Goal: Register for event/course

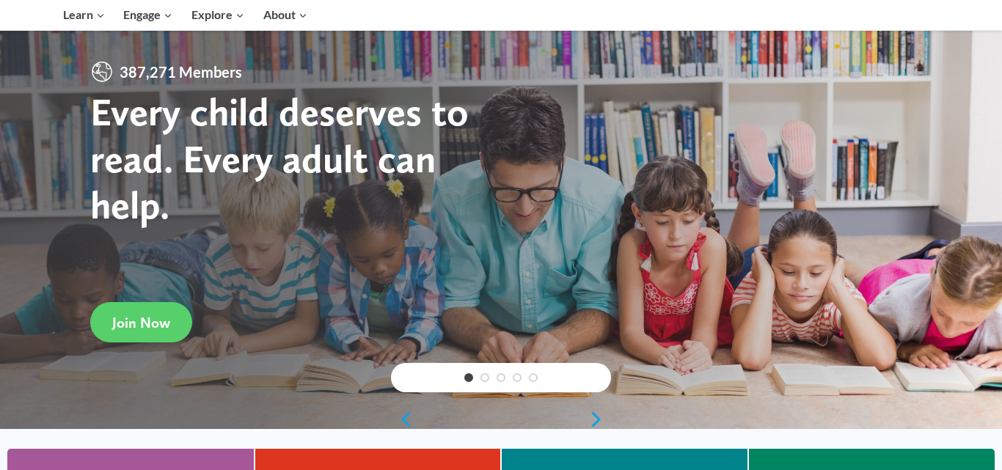
scroll to position [88, 0]
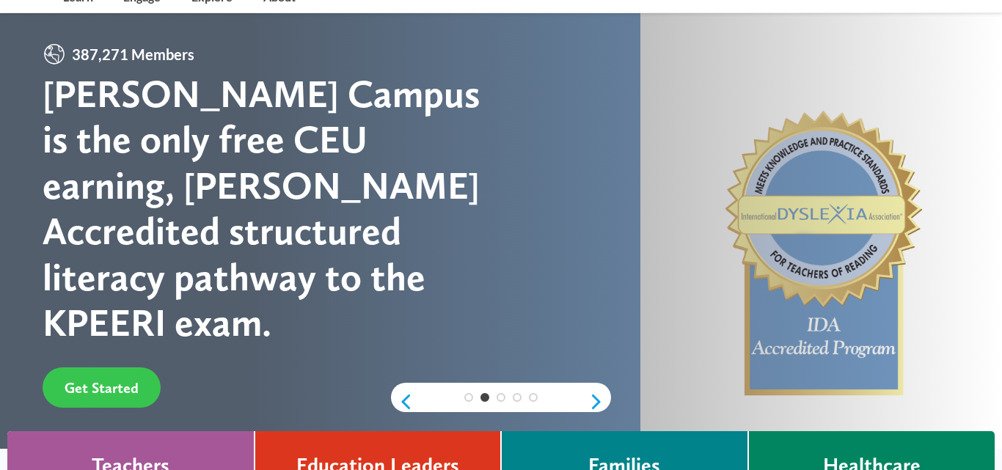
click at [81, 379] on span "Get Started" at bounding box center [102, 388] width 74 height 18
click at [94, 379] on span "Get Started" at bounding box center [102, 388] width 74 height 18
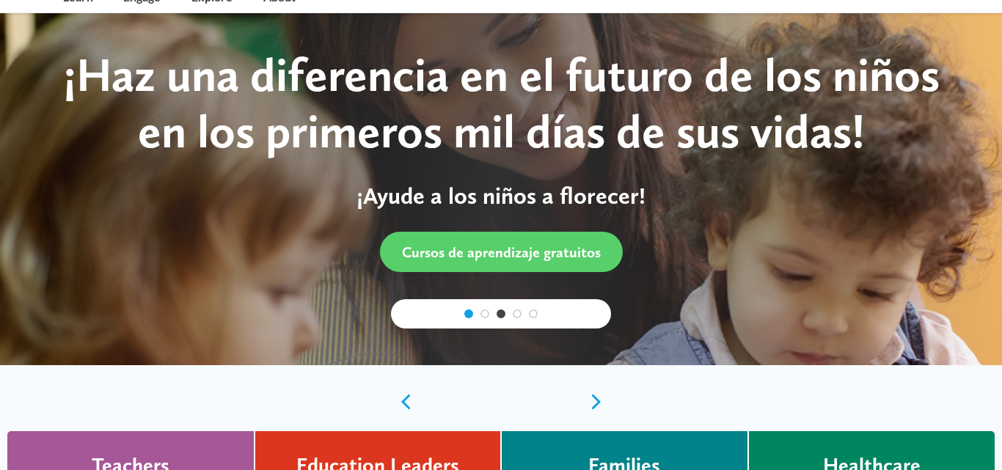
click at [471, 317] on link "1" at bounding box center [469, 314] width 9 height 9
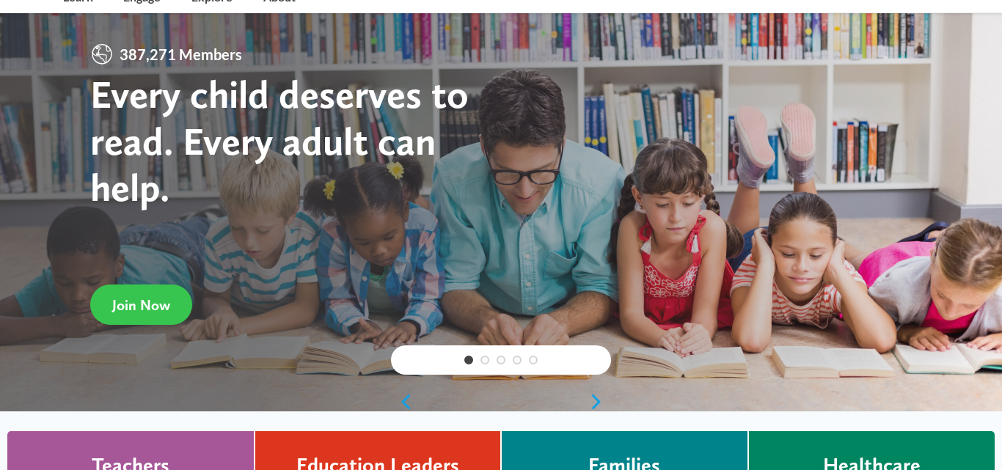
click at [131, 300] on span "Join Now" at bounding box center [141, 305] width 58 height 18
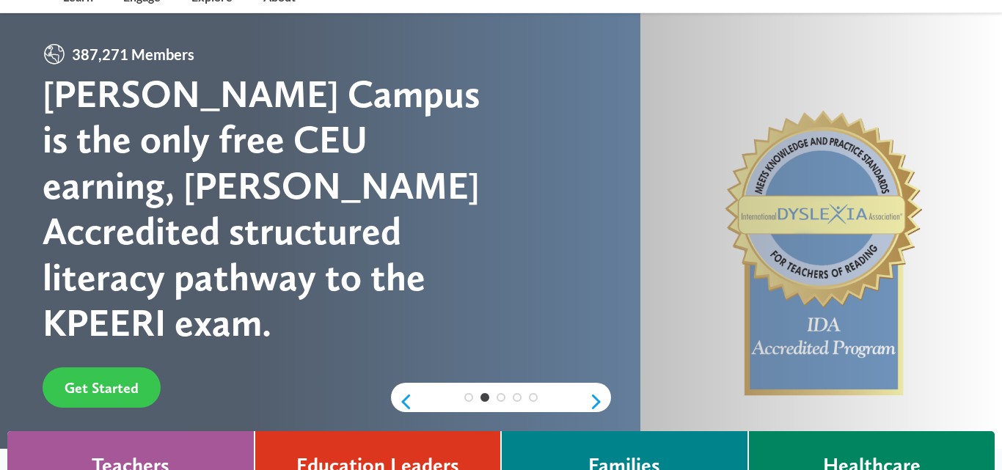
click at [117, 379] on span "Get Started" at bounding box center [102, 388] width 74 height 18
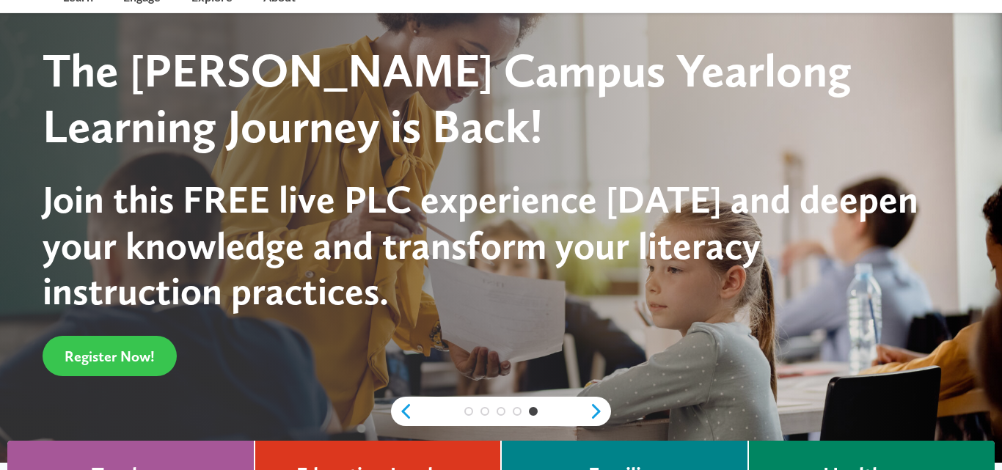
click at [123, 357] on span "Register Now!" at bounding box center [110, 357] width 90 height 18
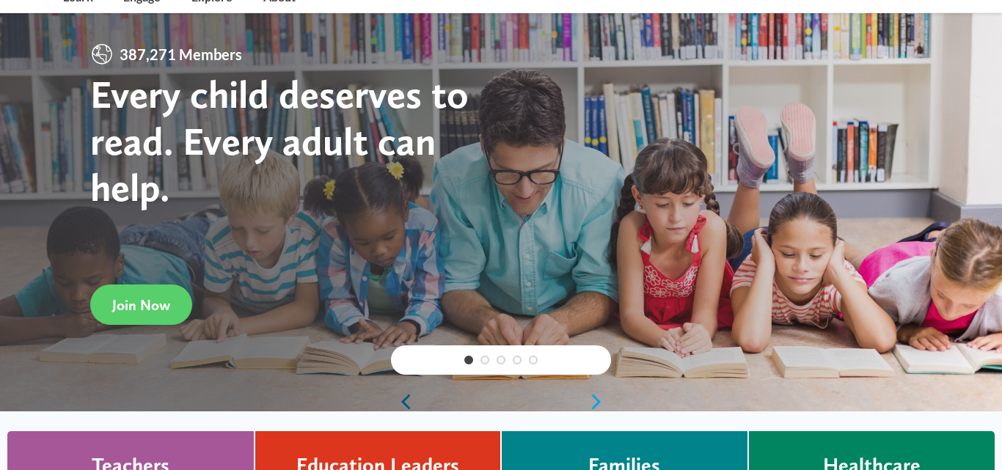
click at [407, 404] on link "Previous" at bounding box center [402, 402] width 22 height 18
click at [153, 316] on link "Join Now" at bounding box center [141, 305] width 102 height 40
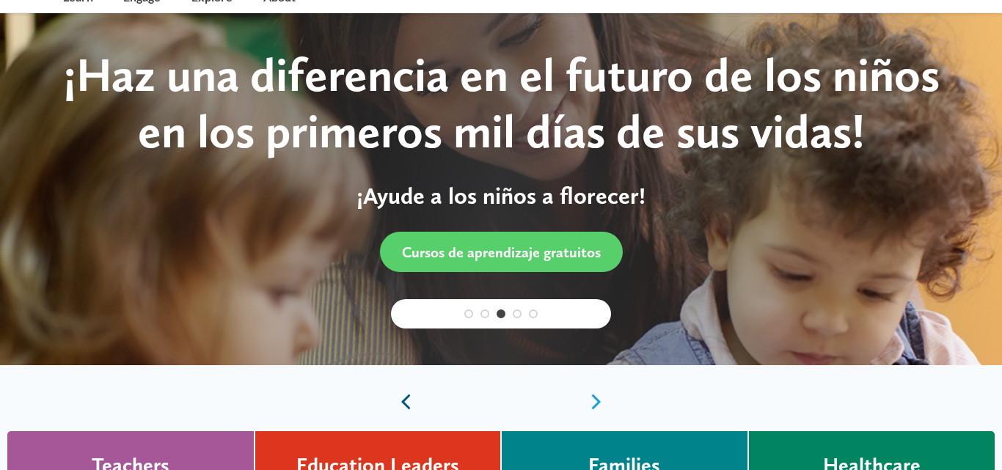
click at [398, 396] on link "Previous" at bounding box center [402, 402] width 22 height 18
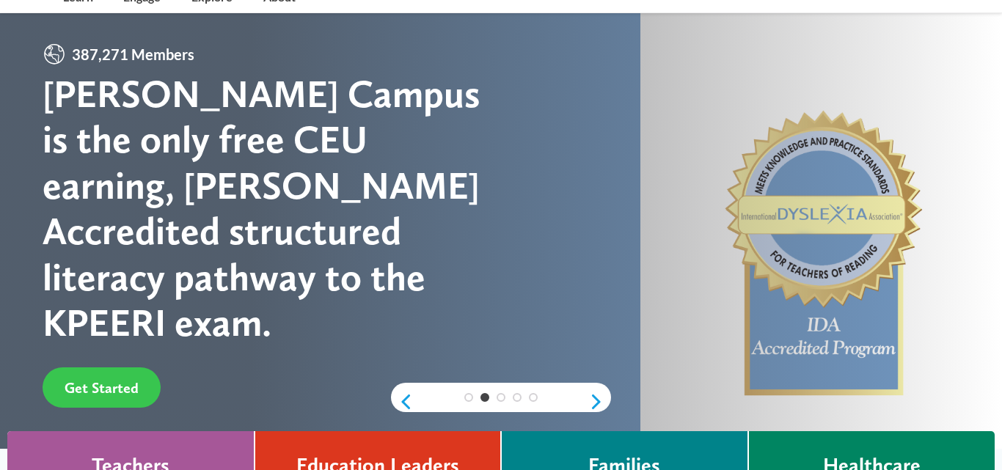
click at [92, 379] on span "Get Started" at bounding box center [102, 388] width 74 height 18
click at [470, 398] on link "1" at bounding box center [469, 397] width 9 height 9
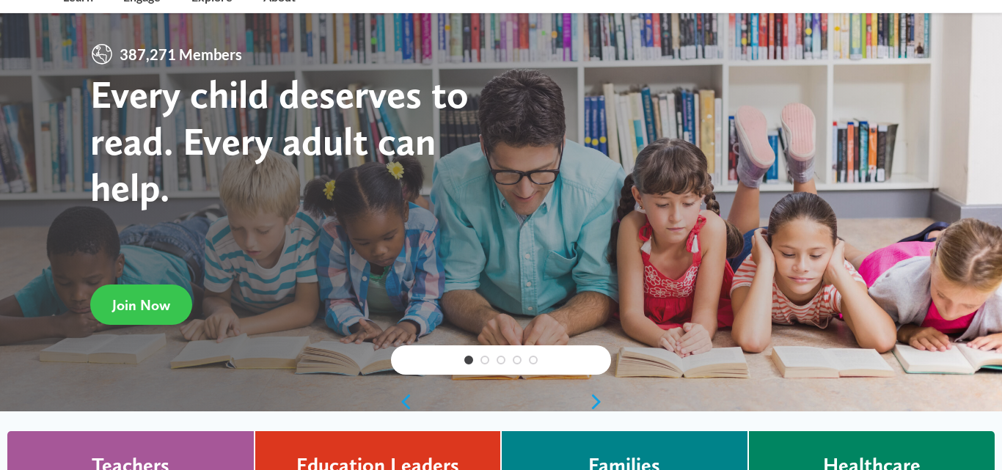
click at [150, 316] on link "Join Now" at bounding box center [141, 305] width 102 height 40
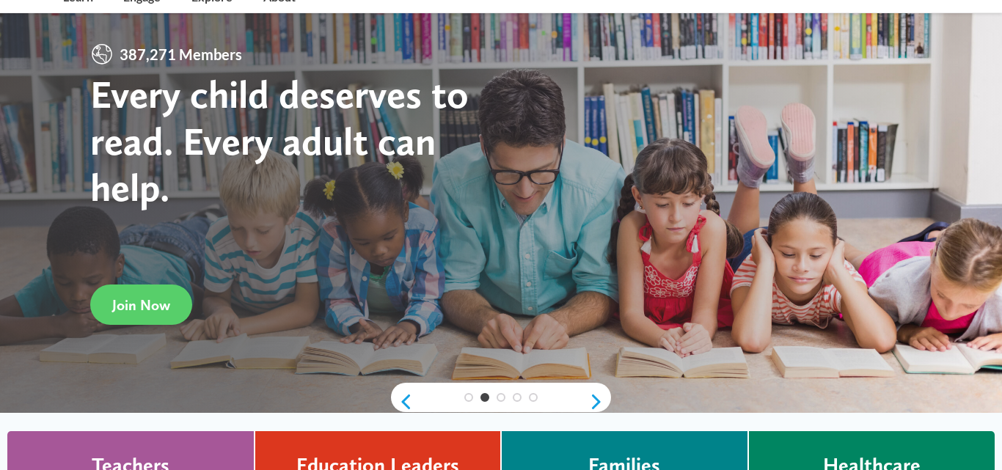
click at [295, 209] on div "387,271 Members Every child deserves to read. Every adult can help." at bounding box center [296, 153] width 412 height 221
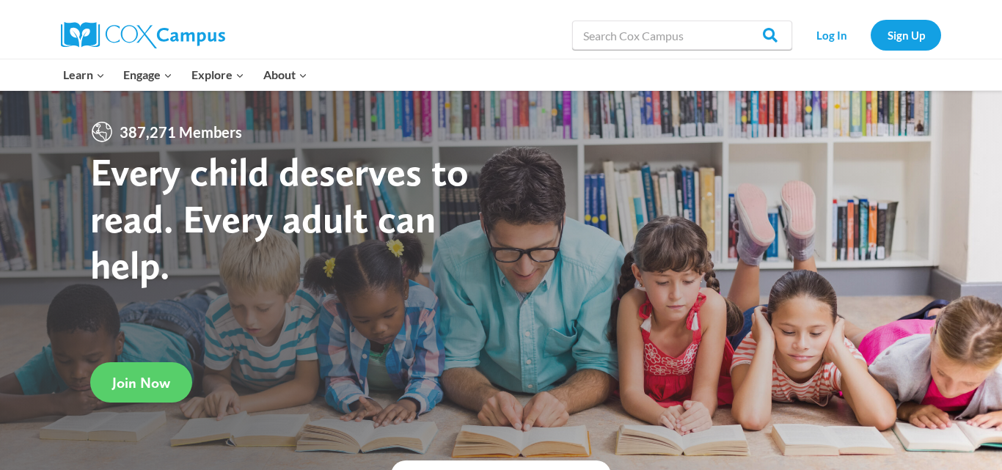
scroll to position [0, 0]
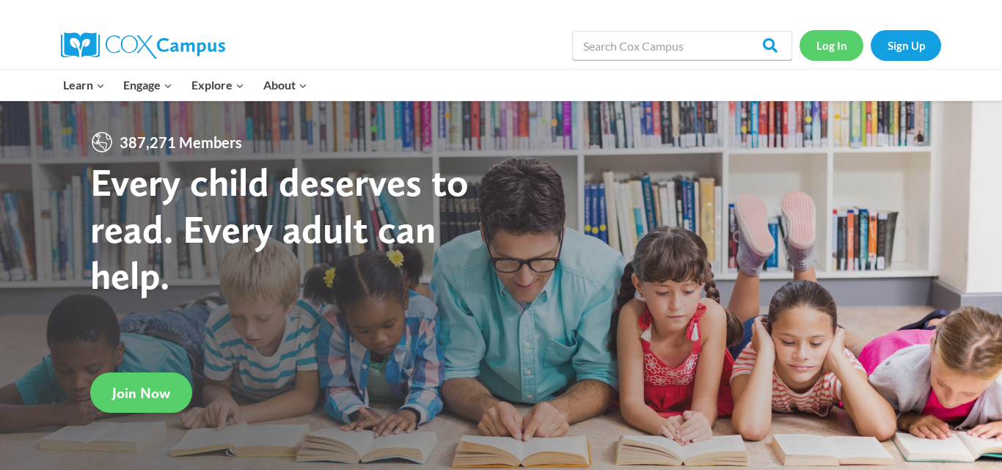
click at [825, 51] on link "Log In" at bounding box center [832, 45] width 64 height 30
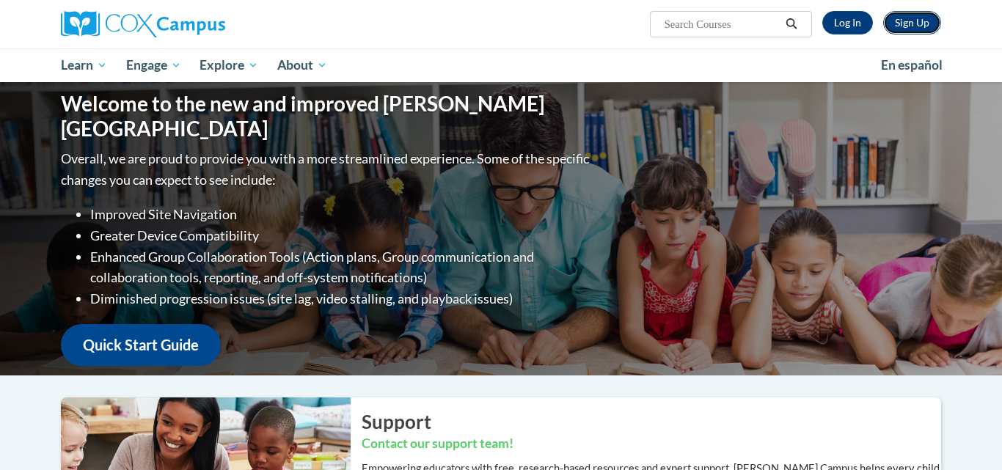
click at [915, 21] on link "Sign Up" at bounding box center [913, 22] width 58 height 23
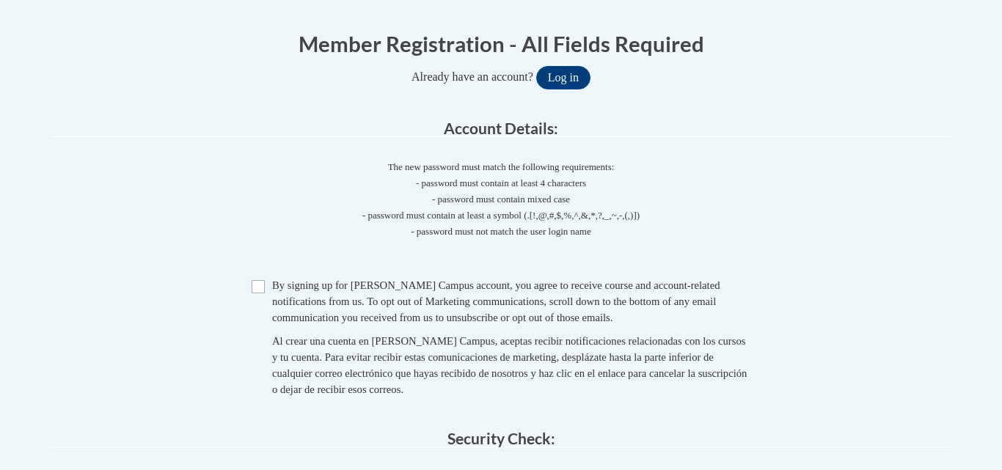
scroll to position [176, 0]
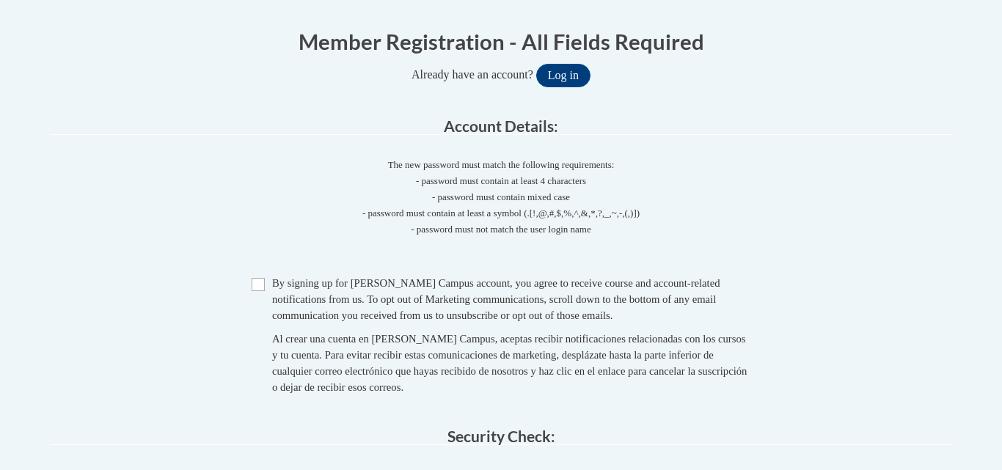
click at [243, 352] on div "Checkbox By signing up for [PERSON_NAME] Campus account, you agree to receive c…" at bounding box center [501, 342] width 903 height 135
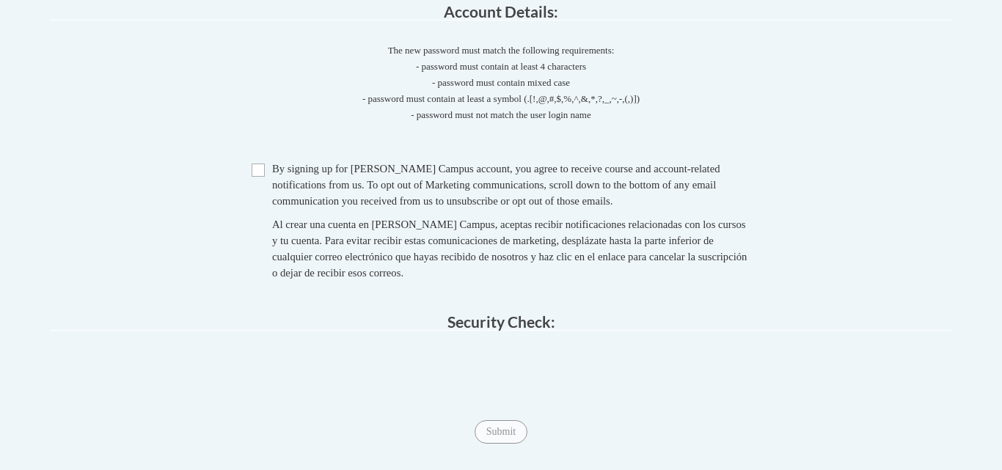
scroll to position [294, 0]
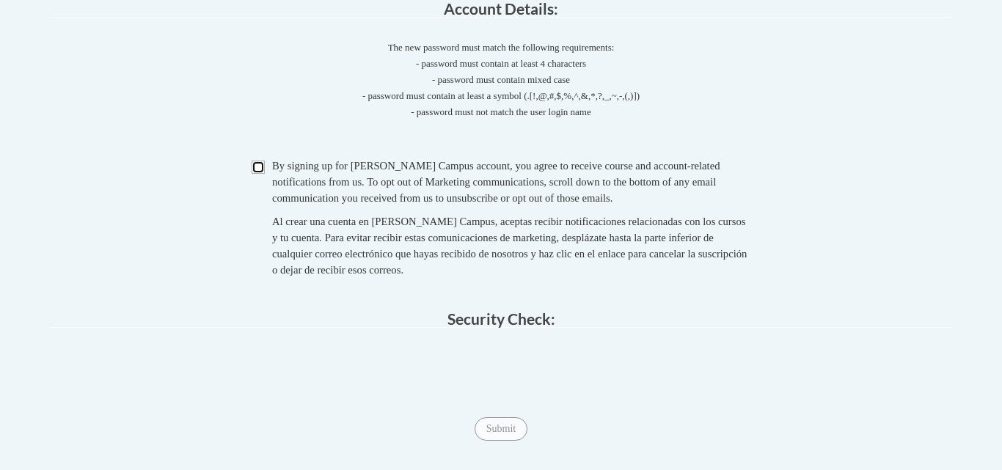
click at [259, 167] on input "Checkbox" at bounding box center [258, 167] width 13 height 13
checkbox input "true"
click at [497, 427] on input "Submit" at bounding box center [501, 429] width 53 height 23
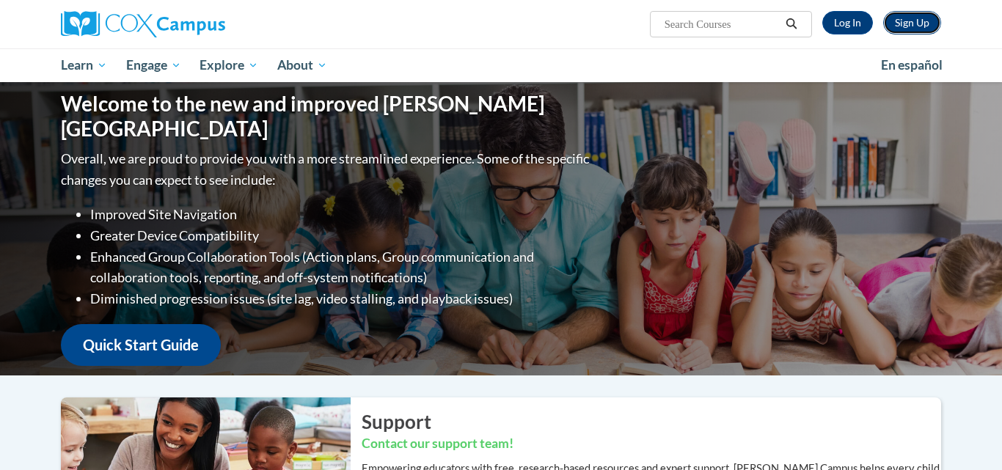
click at [918, 24] on link "Sign Up" at bounding box center [913, 22] width 58 height 23
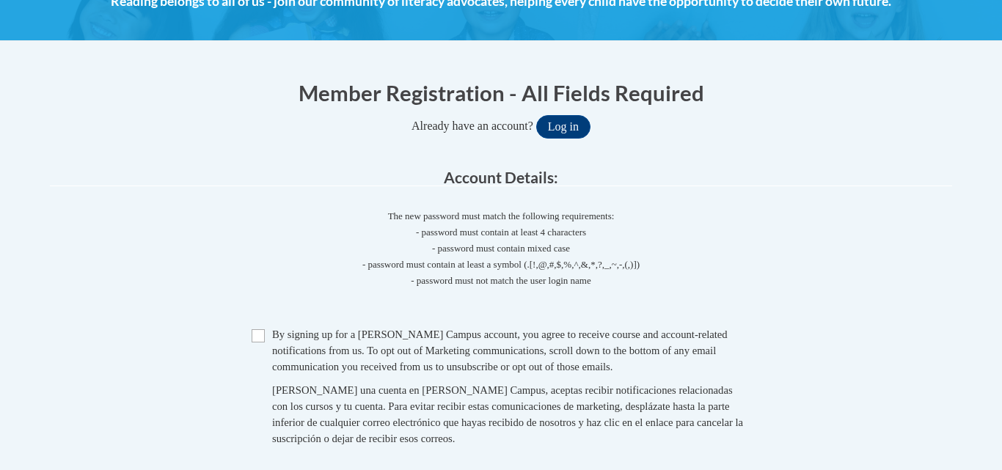
scroll to position [124, 0]
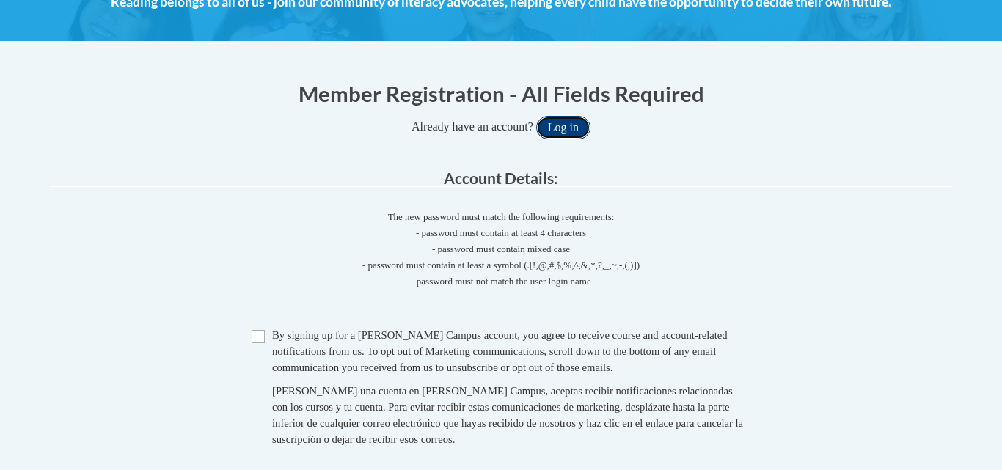
click at [574, 122] on button "Log in" at bounding box center [563, 127] width 54 height 23
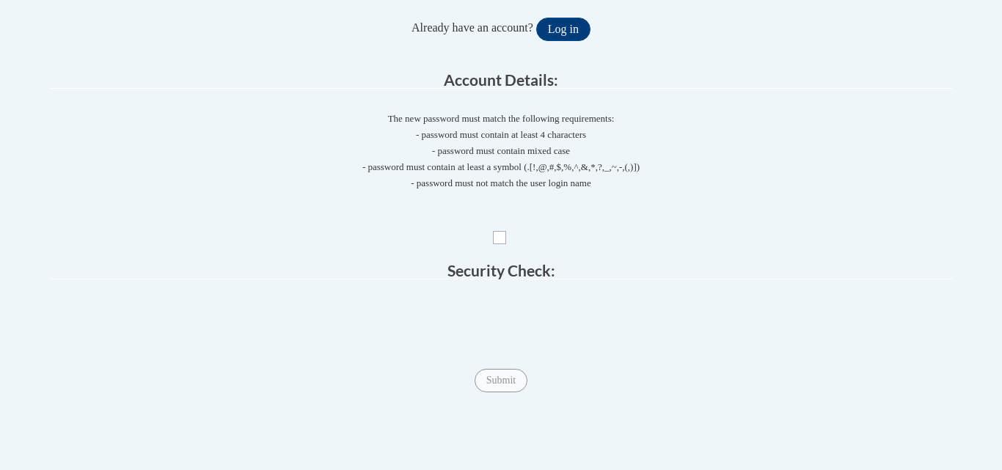
scroll to position [147, 0]
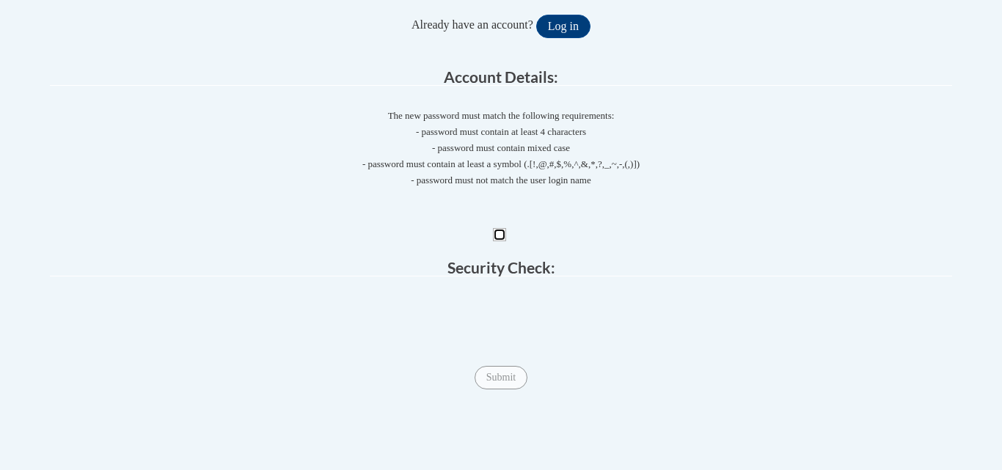
click at [505, 233] on input "Checkbox" at bounding box center [499, 234] width 13 height 13
checkbox input "true"
click at [495, 377] on input "Submit" at bounding box center [501, 377] width 53 height 23
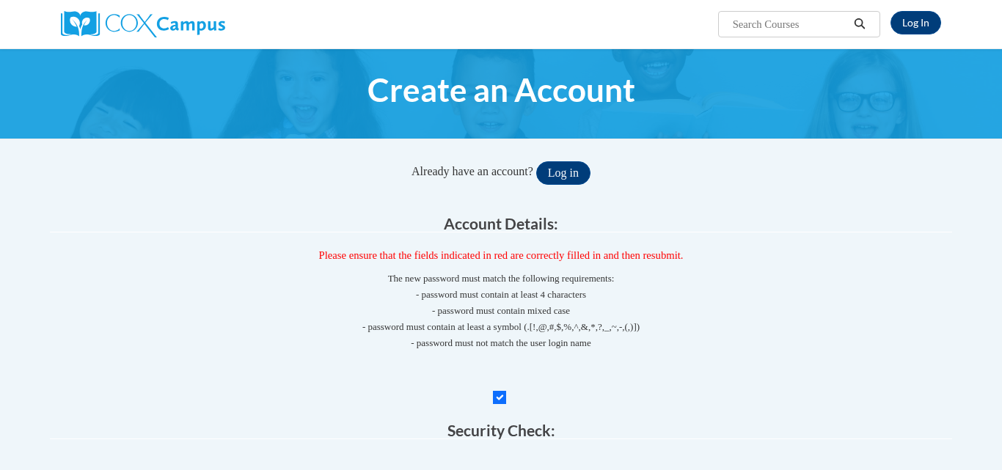
click at [481, 192] on div "Already have an account? Log in Preferences: Language English Only show Courses…" at bounding box center [501, 357] width 903 height 392
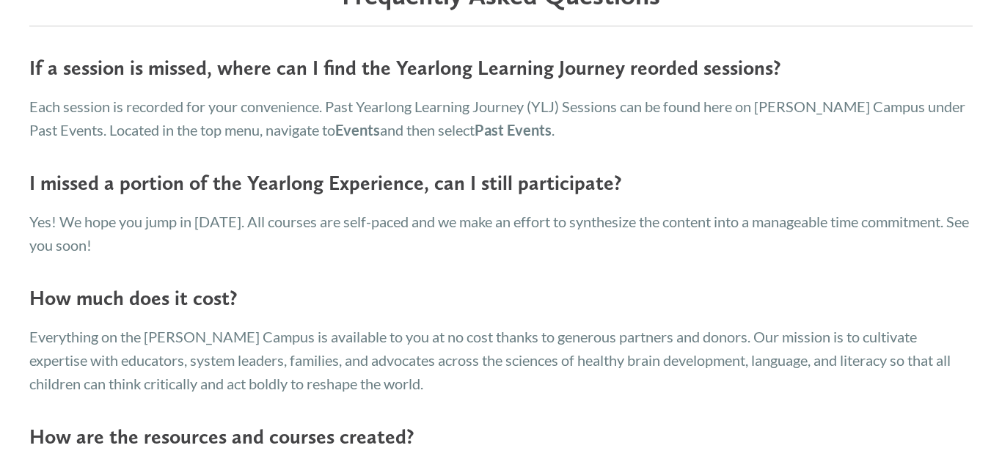
scroll to position [2319, 0]
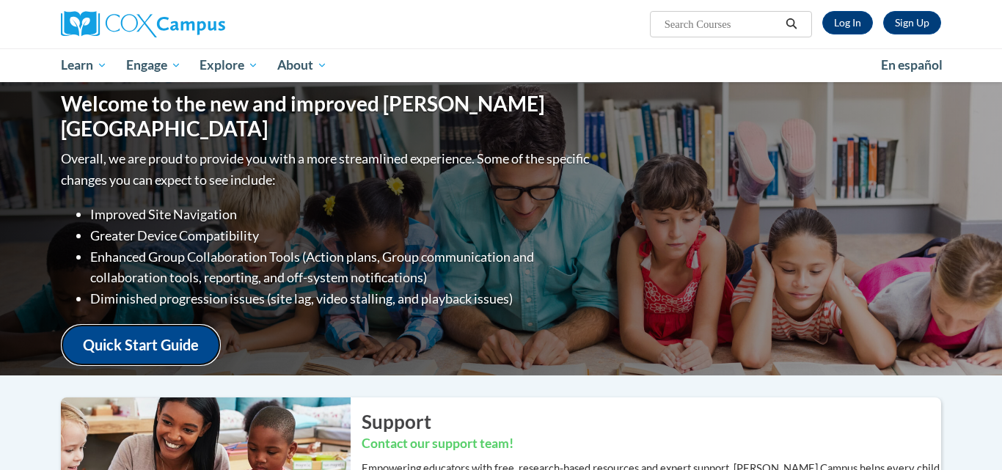
click at [139, 330] on link "Quick Start Guide" at bounding box center [141, 345] width 160 height 42
click at [919, 23] on link "Sign Up" at bounding box center [913, 22] width 58 height 23
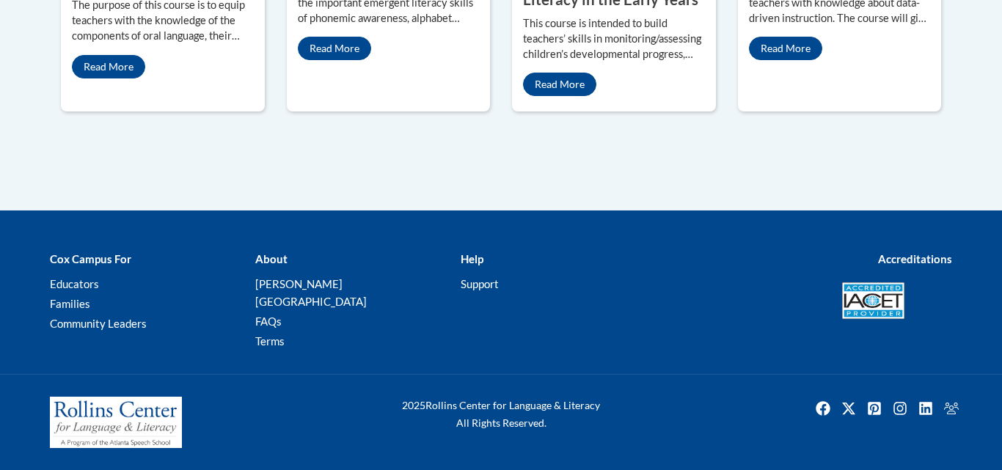
scroll to position [1020, 0]
click at [90, 291] on link "Educators" at bounding box center [74, 283] width 49 height 13
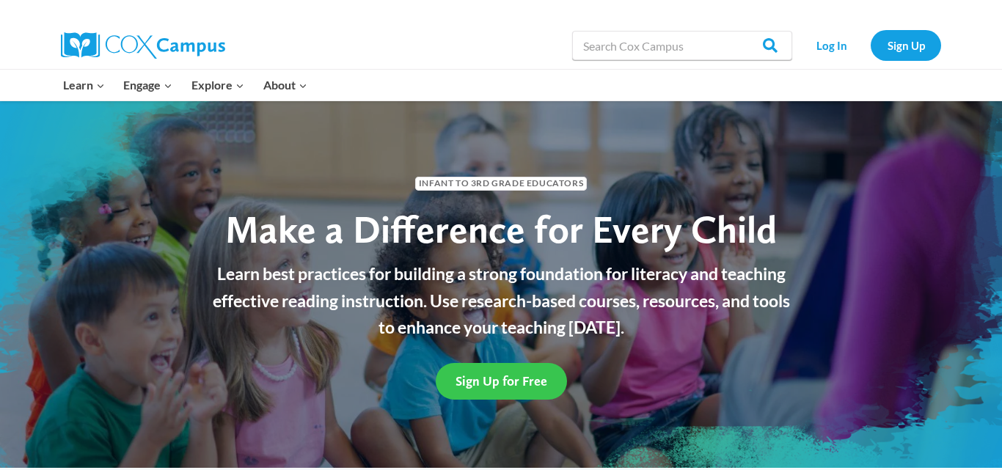
click at [514, 374] on span "Sign Up for Free" at bounding box center [502, 381] width 92 height 15
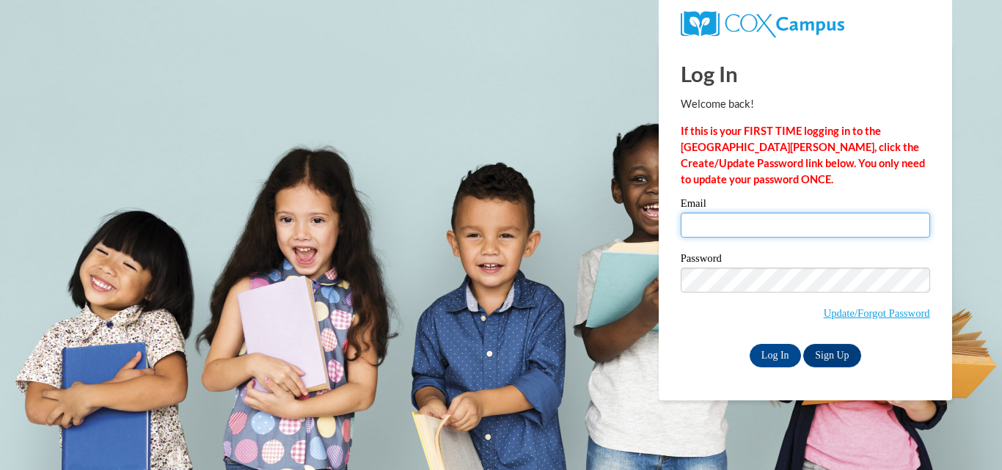
click at [718, 232] on input "Email" at bounding box center [806, 225] width 250 height 25
type input "[EMAIL_ADDRESS][DOMAIN_NAME]"
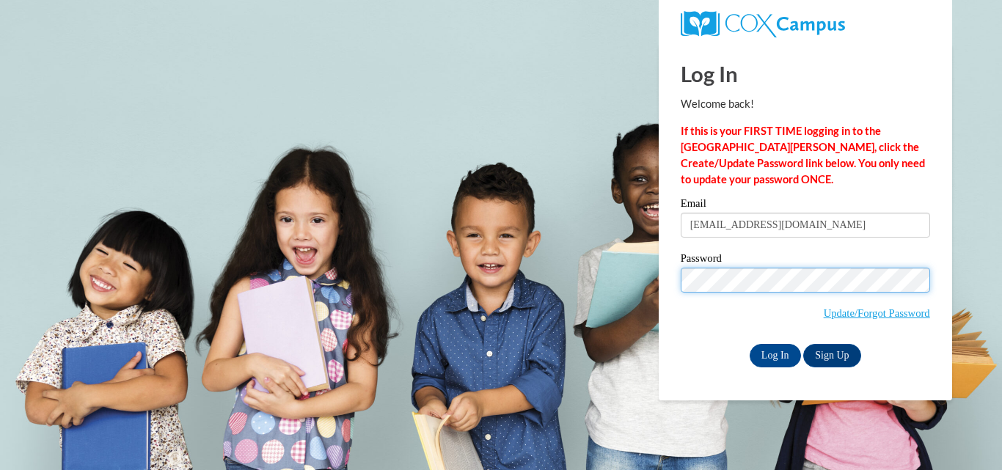
click at [750, 344] on input "Log In" at bounding box center [775, 355] width 51 height 23
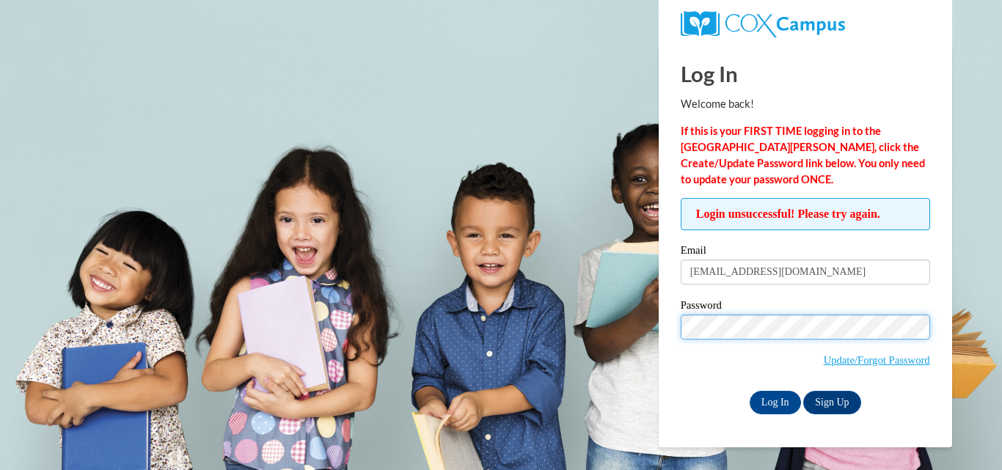
click at [750, 391] on input "Log In" at bounding box center [775, 402] width 51 height 23
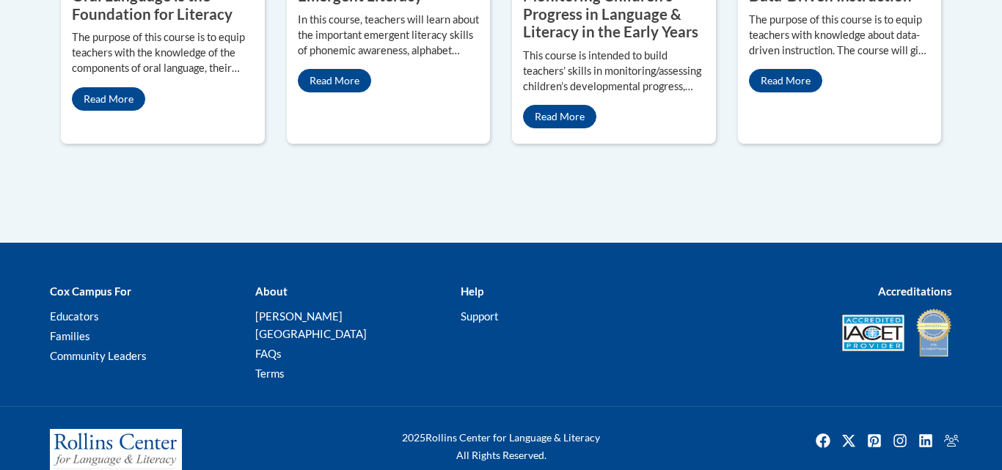
scroll to position [972, 0]
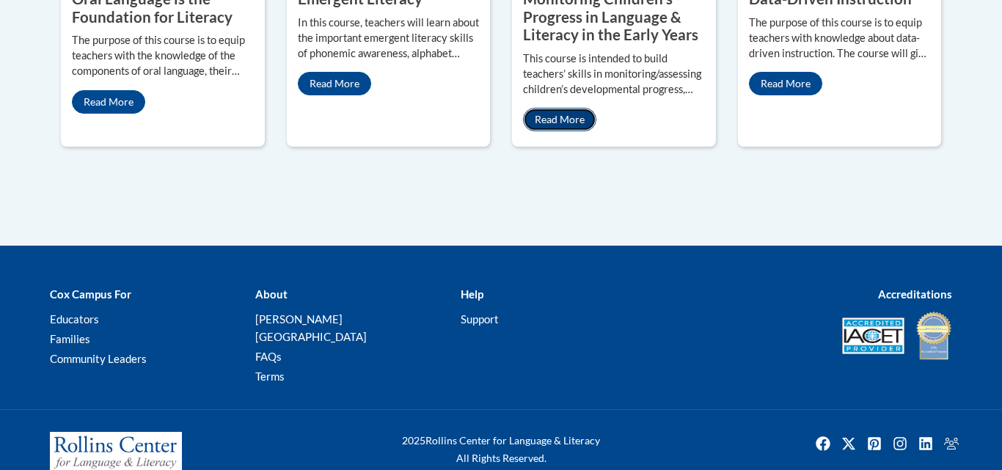
click at [555, 131] on link "Read More" at bounding box center [559, 119] width 73 height 23
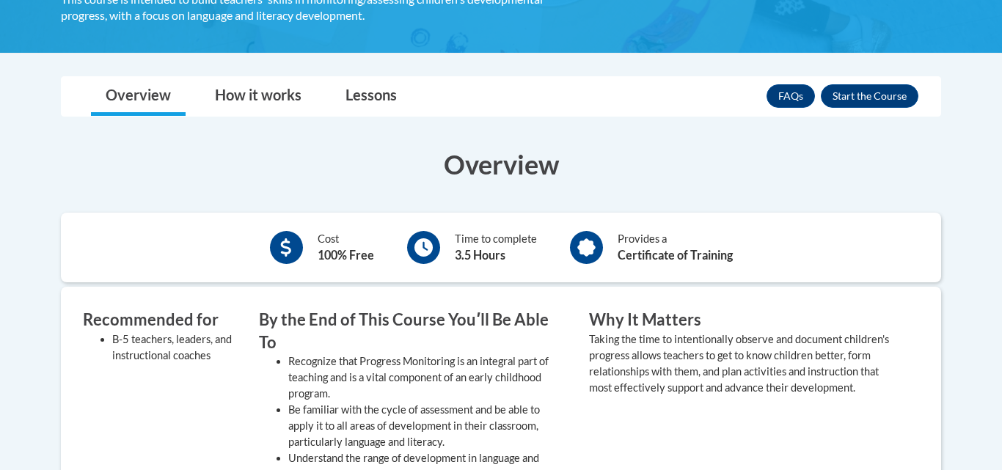
scroll to position [264, 0]
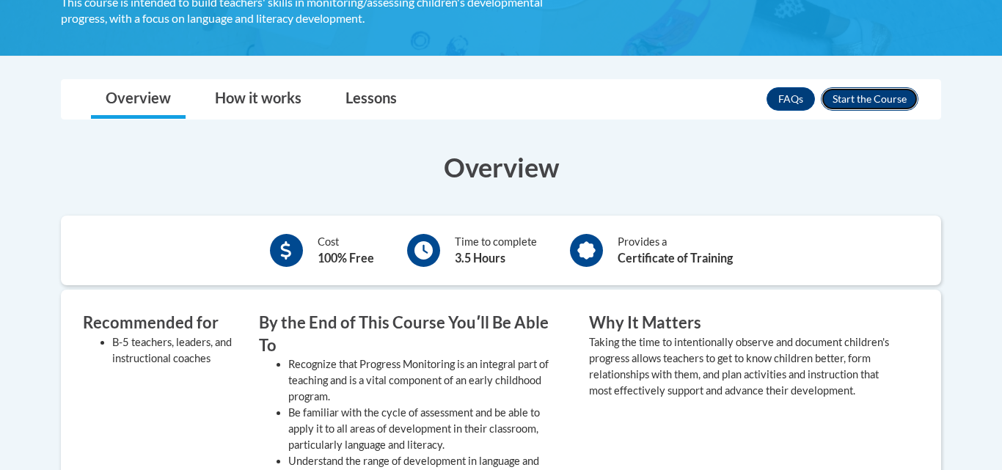
click at [885, 101] on button "Enroll" at bounding box center [870, 98] width 98 height 23
click at [887, 81] on div "FAQs Enroll" at bounding box center [843, 99] width 152 height 38
click at [882, 94] on button "Enroll" at bounding box center [870, 98] width 98 height 23
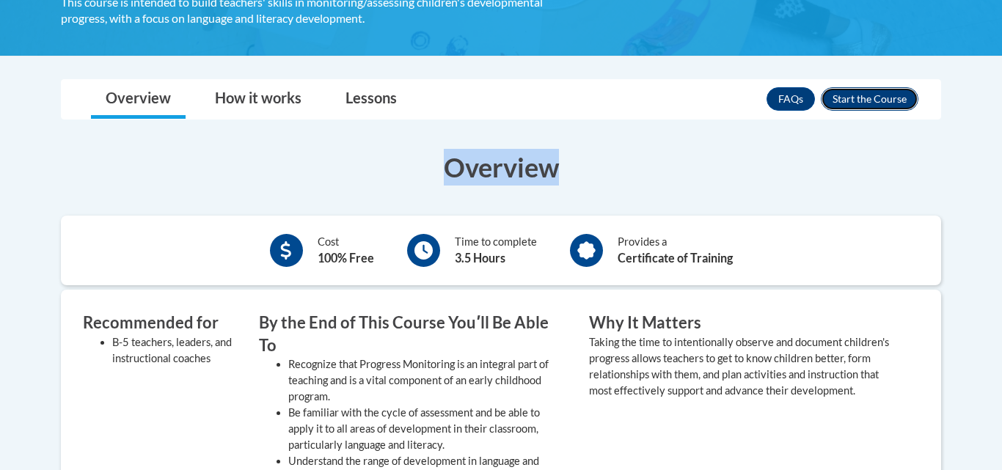
click at [821, 87] on button "Enroll" at bounding box center [870, 98] width 98 height 23
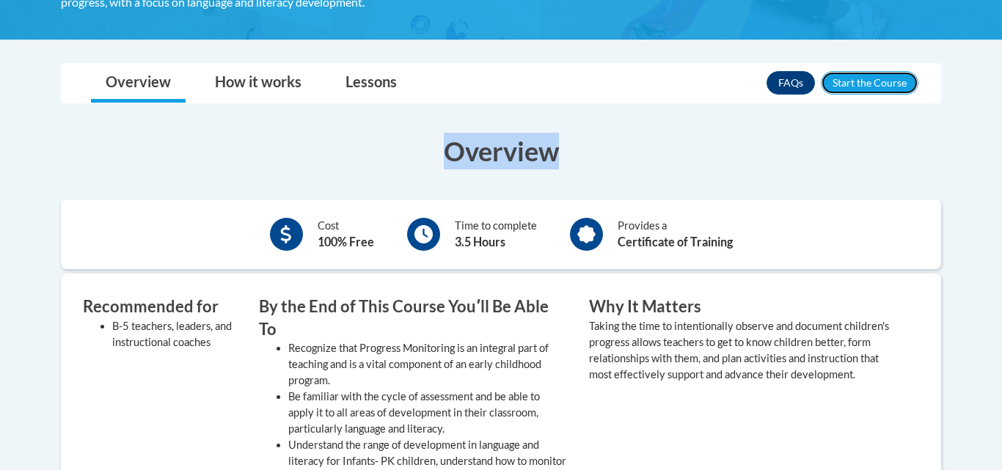
scroll to position [280, 0]
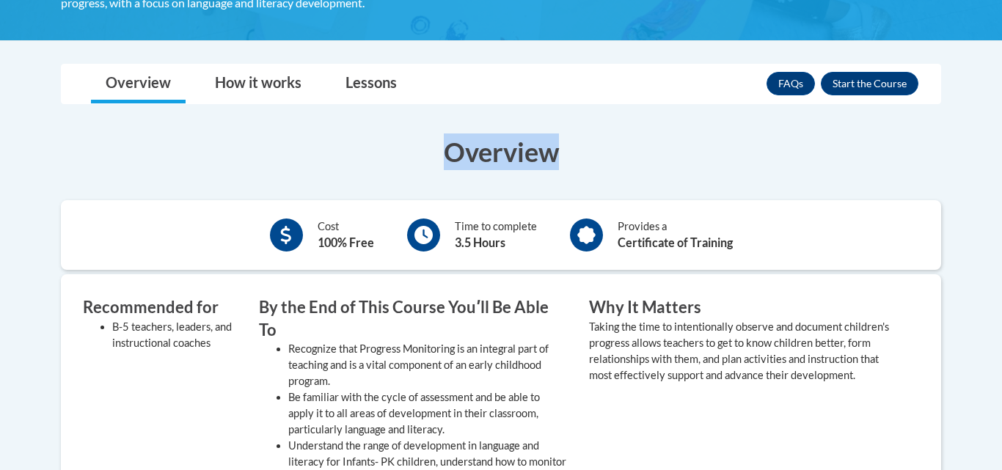
click at [892, 96] on div "FAQs Enroll" at bounding box center [843, 84] width 152 height 38
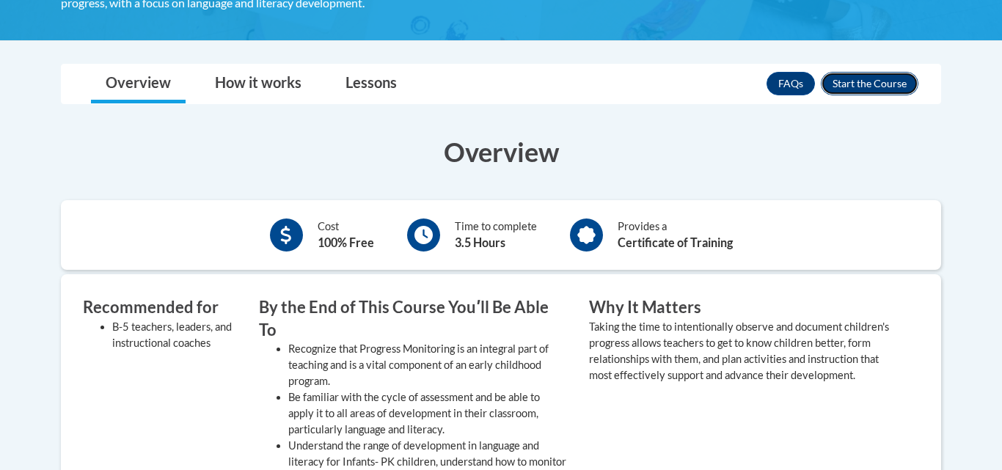
click at [890, 76] on button "Enroll" at bounding box center [870, 83] width 98 height 23
click at [851, 76] on button "Enroll" at bounding box center [870, 83] width 98 height 23
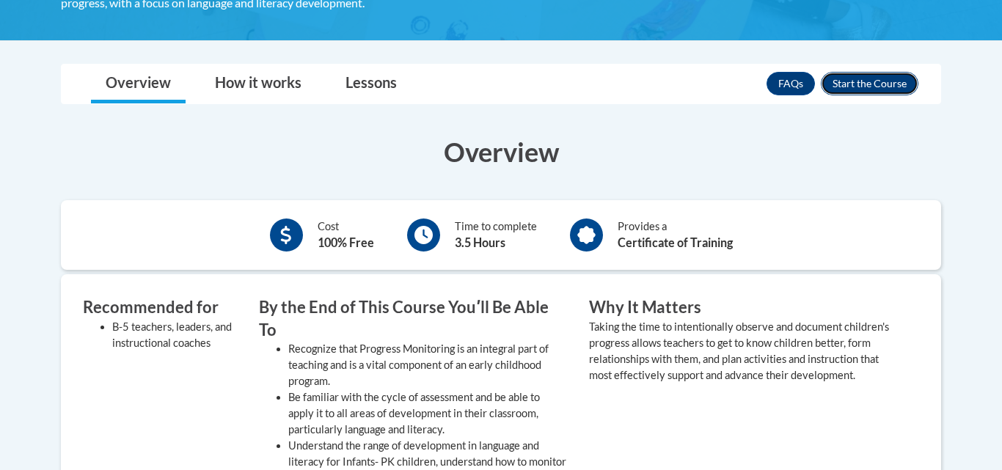
click at [847, 87] on button "Enroll" at bounding box center [870, 83] width 98 height 23
click at [373, 75] on link "Lessons" at bounding box center [371, 84] width 81 height 39
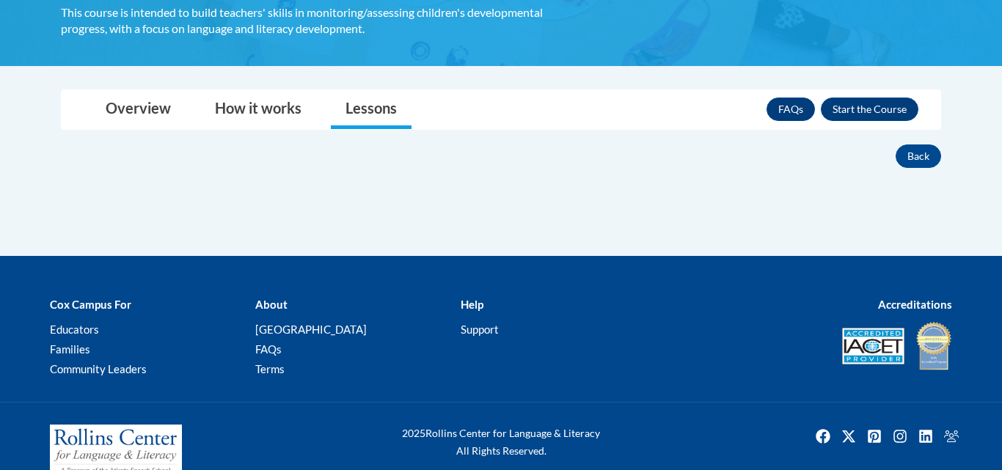
scroll to position [250, 0]
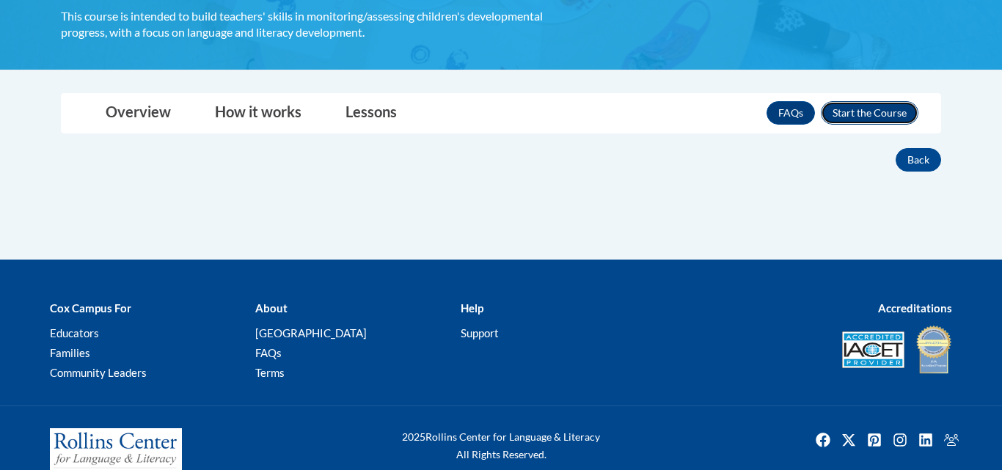
click at [877, 106] on button "Enroll" at bounding box center [870, 112] width 98 height 23
click at [374, 106] on link "Lessons" at bounding box center [371, 113] width 81 height 39
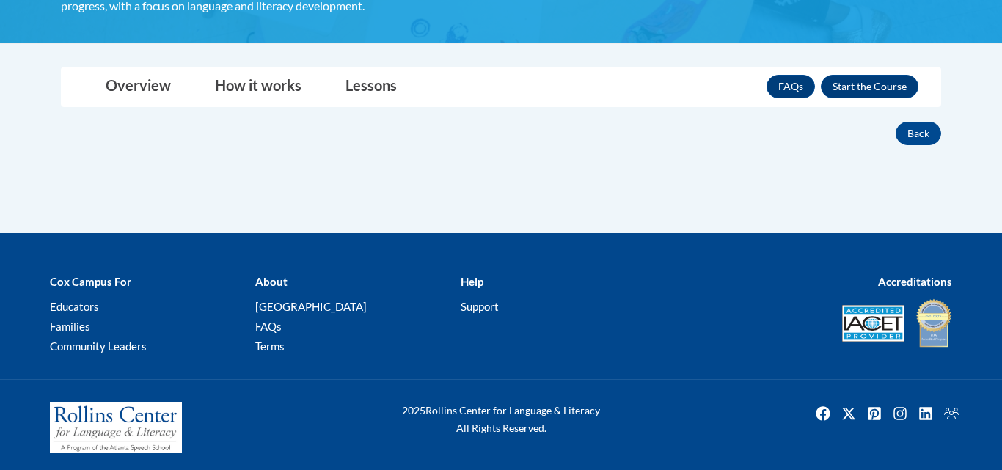
scroll to position [280, 0]
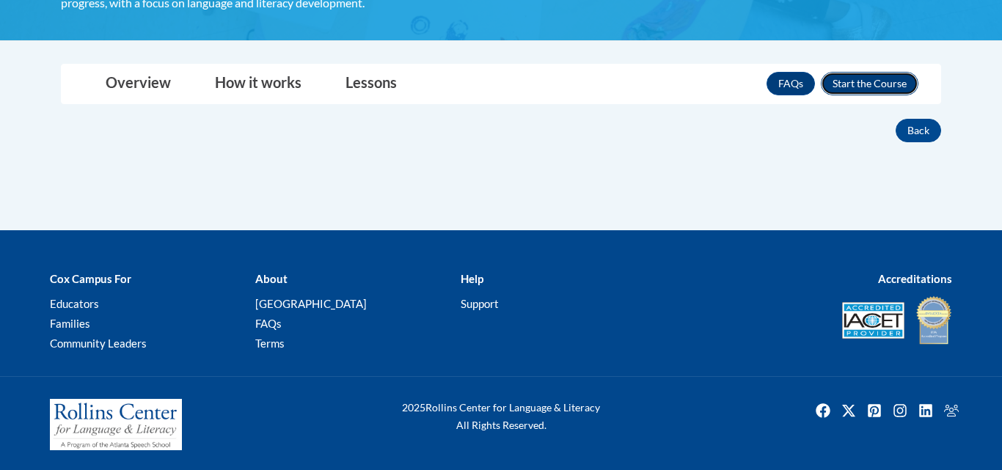
click at [878, 78] on button "Enroll" at bounding box center [870, 83] width 98 height 23
click at [873, 81] on button "Enroll" at bounding box center [870, 83] width 98 height 23
click at [363, 76] on link "Lessons" at bounding box center [371, 84] width 81 height 39
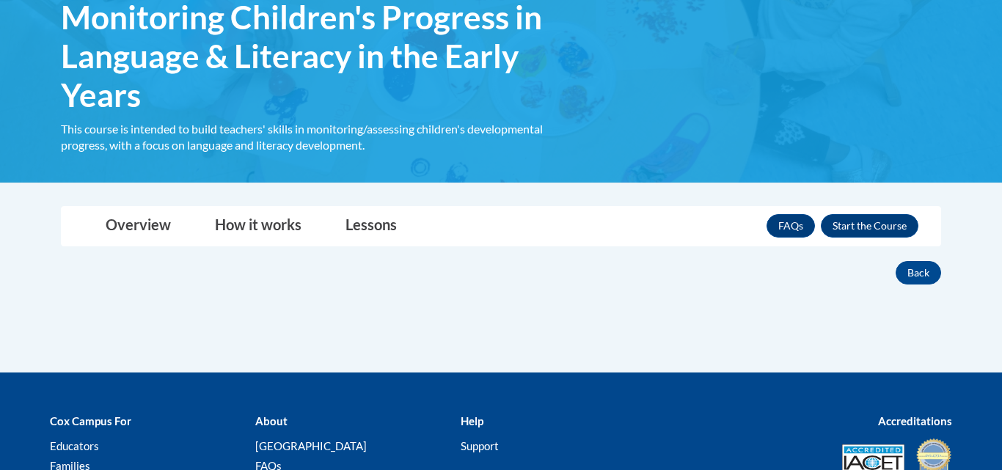
scroll to position [134, 0]
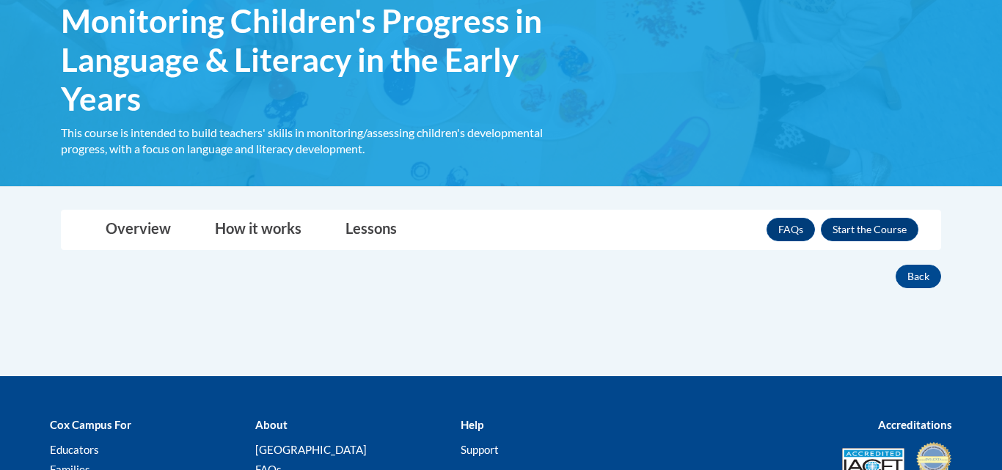
click at [947, 236] on div "Toggle navigation Overview How it works Lessons Resources FAQs Enroll Overview …" at bounding box center [501, 249] width 903 height 79
click at [870, 231] on button "Enroll" at bounding box center [870, 229] width 98 height 23
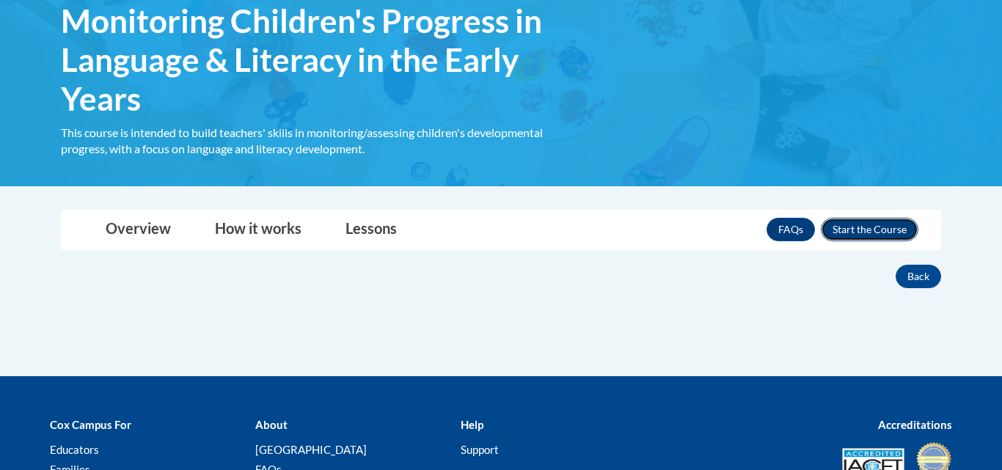
click at [870, 231] on button "Enroll" at bounding box center [870, 229] width 98 height 23
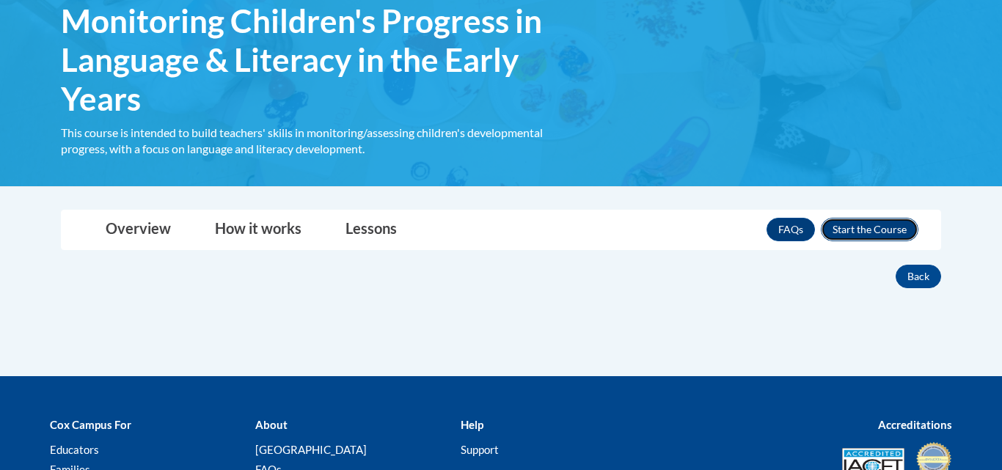
click at [870, 231] on button "Enroll" at bounding box center [870, 229] width 98 height 23
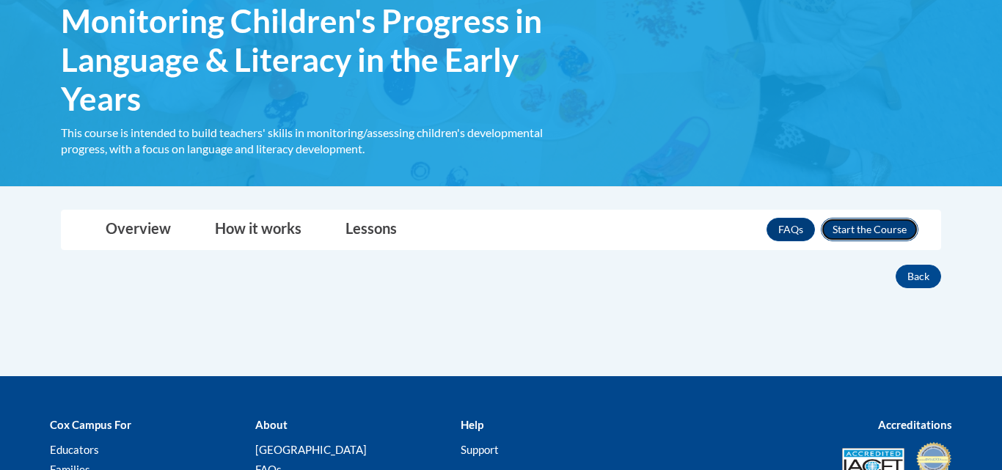
click at [870, 231] on button "Enroll" at bounding box center [870, 229] width 98 height 23
click at [370, 235] on link "Lessons" at bounding box center [371, 230] width 81 height 39
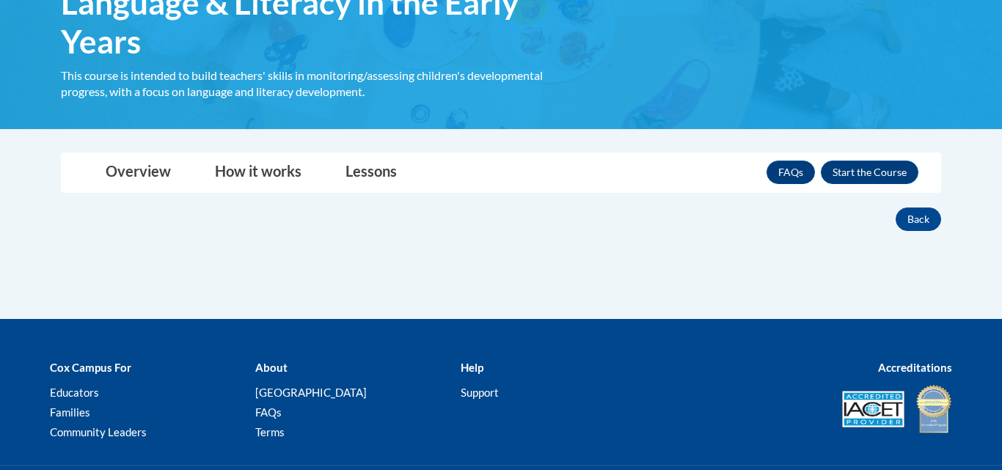
scroll to position [192, 0]
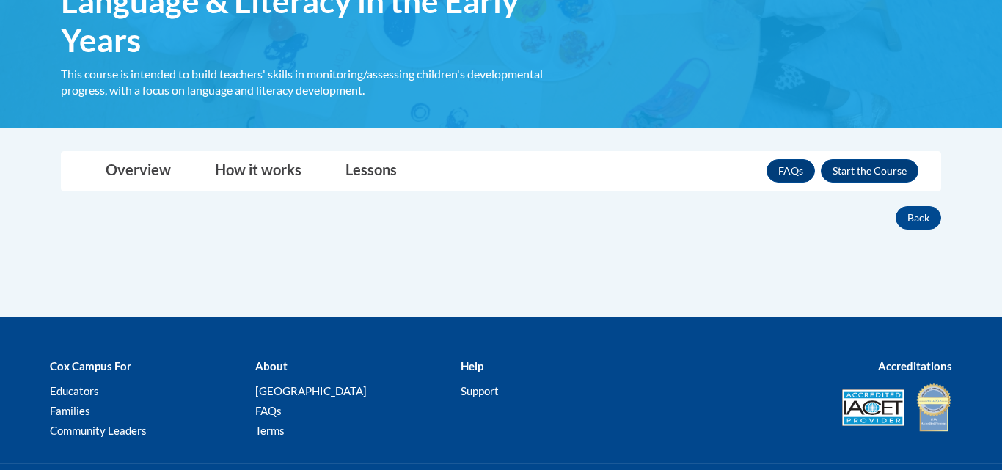
click at [966, 226] on body "This site uses cookies to help improve your learning experience. By continuing …" at bounding box center [501, 184] width 1002 height 752
click at [862, 176] on button "Enroll" at bounding box center [870, 170] width 98 height 23
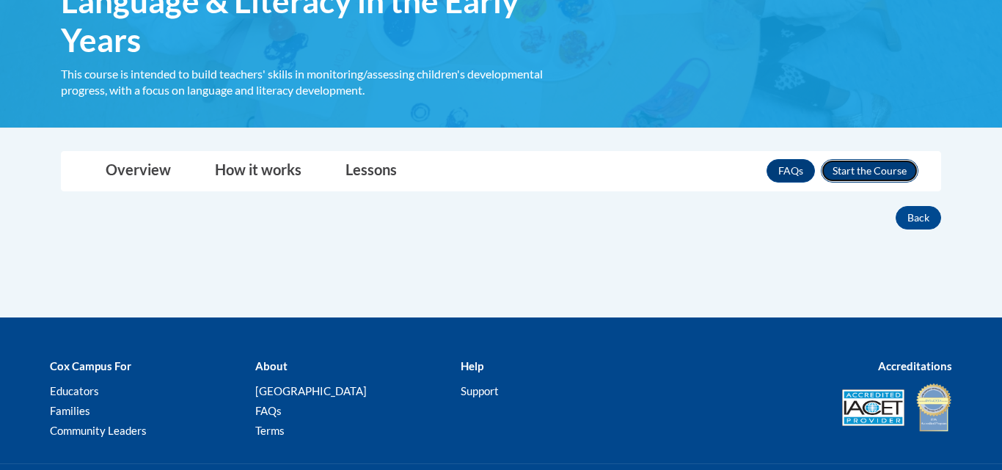
click at [862, 176] on button "Enroll" at bounding box center [870, 170] width 98 height 23
click at [821, 159] on button "Enroll" at bounding box center [870, 170] width 98 height 23
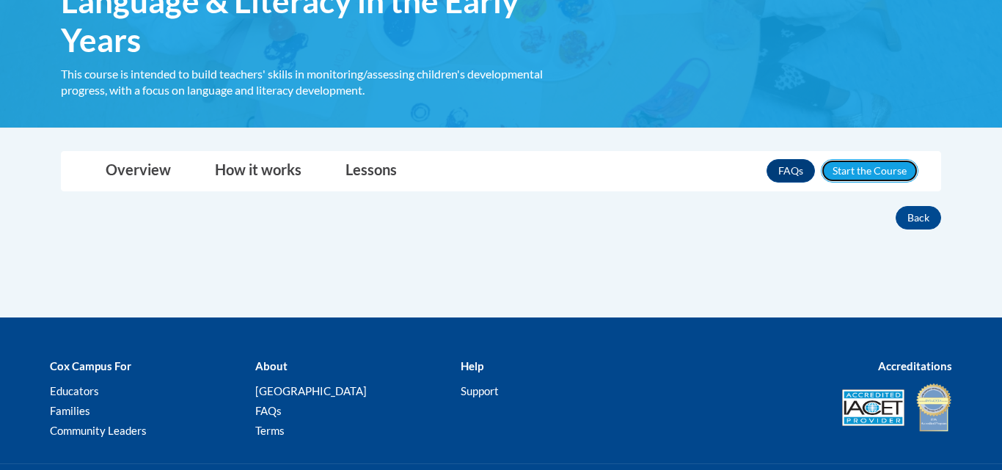
click at [821, 159] on button "Enroll" at bounding box center [870, 170] width 98 height 23
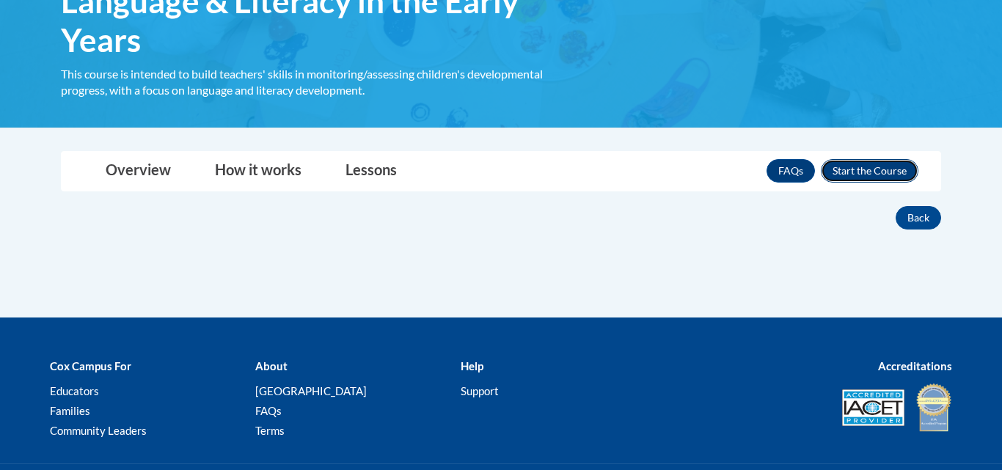
click at [884, 167] on button "Enroll" at bounding box center [870, 170] width 98 height 23
click at [821, 159] on button "Enroll" at bounding box center [870, 170] width 98 height 23
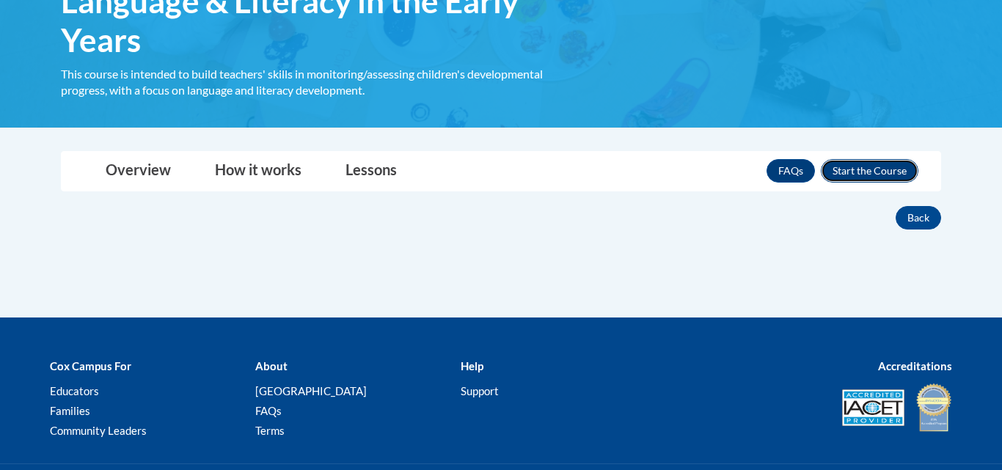
click at [821, 159] on button "Enroll" at bounding box center [870, 170] width 98 height 23
click at [877, 175] on button "Enroll" at bounding box center [870, 170] width 98 height 23
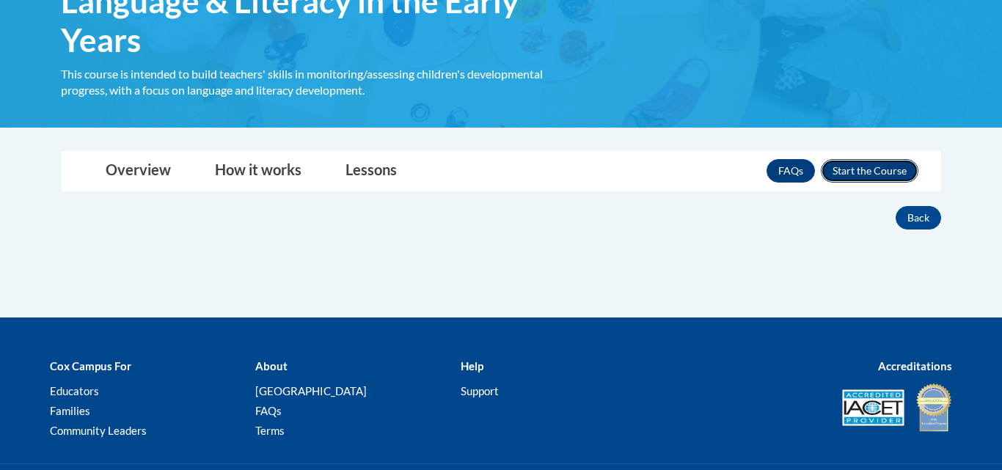
click at [877, 175] on button "Enroll" at bounding box center [870, 170] width 98 height 23
click at [821, 159] on button "Enroll" at bounding box center [870, 170] width 98 height 23
click at [859, 162] on button "Enroll" at bounding box center [870, 170] width 98 height 23
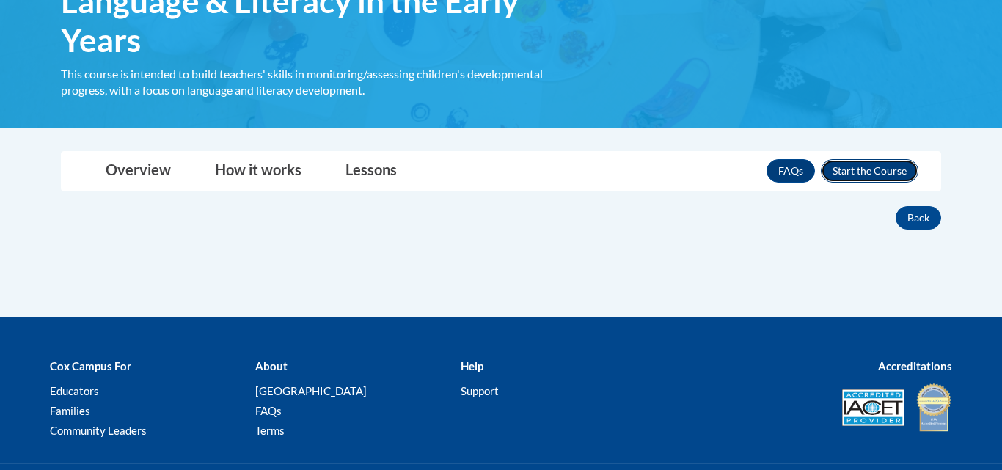
click at [859, 162] on button "Enroll" at bounding box center [870, 170] width 98 height 23
click at [866, 182] on div "FAQs Enroll" at bounding box center [843, 171] width 152 height 38
click at [845, 171] on button "Enroll" at bounding box center [870, 170] width 98 height 23
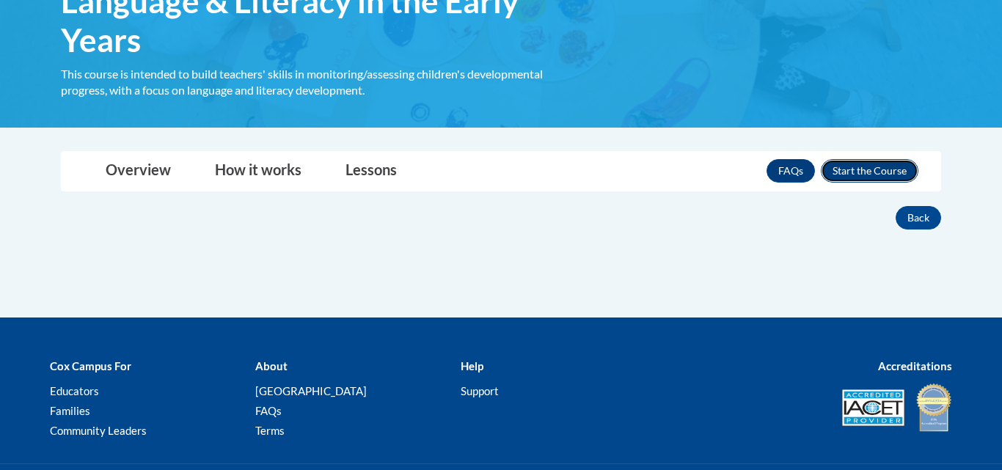
click at [845, 171] on button "Enroll" at bounding box center [870, 170] width 98 height 23
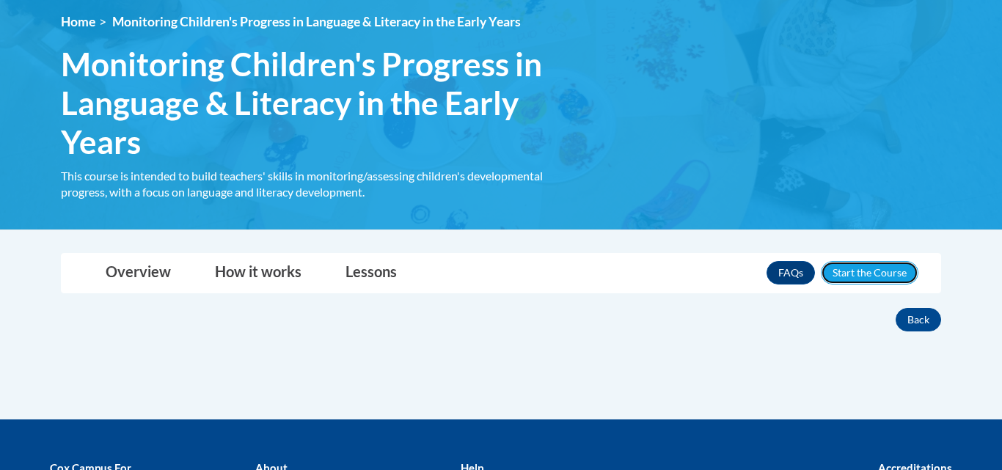
scroll to position [103, 0]
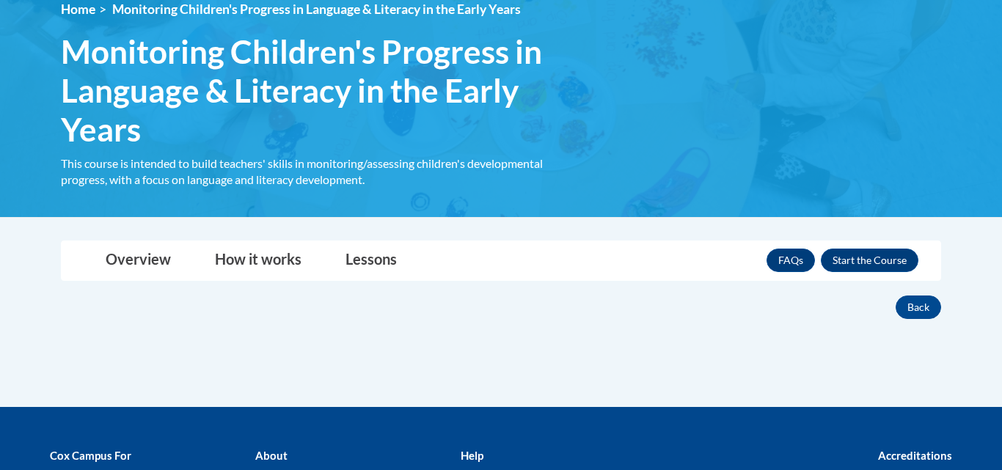
click at [862, 318] on div "× Close Course Enrollment Please select... × Close ×" at bounding box center [501, 323] width 925 height 167
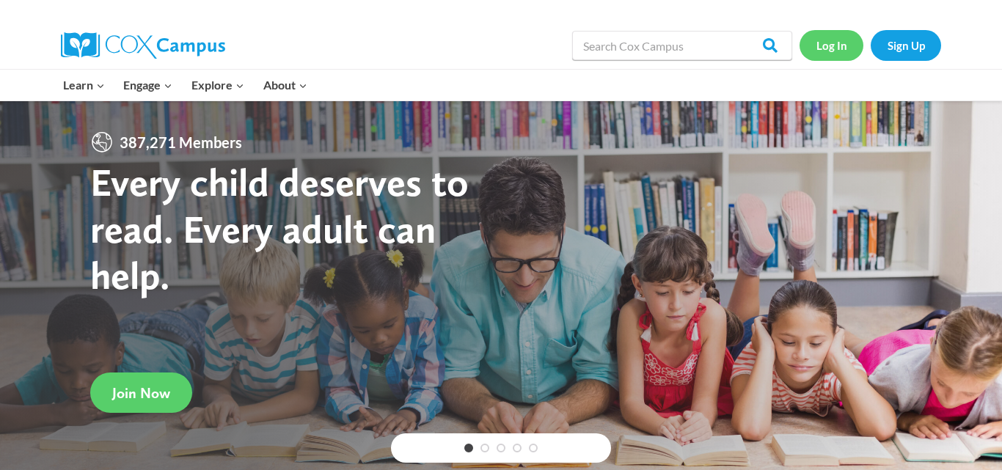
click at [849, 46] on link "Log In" at bounding box center [832, 45] width 64 height 30
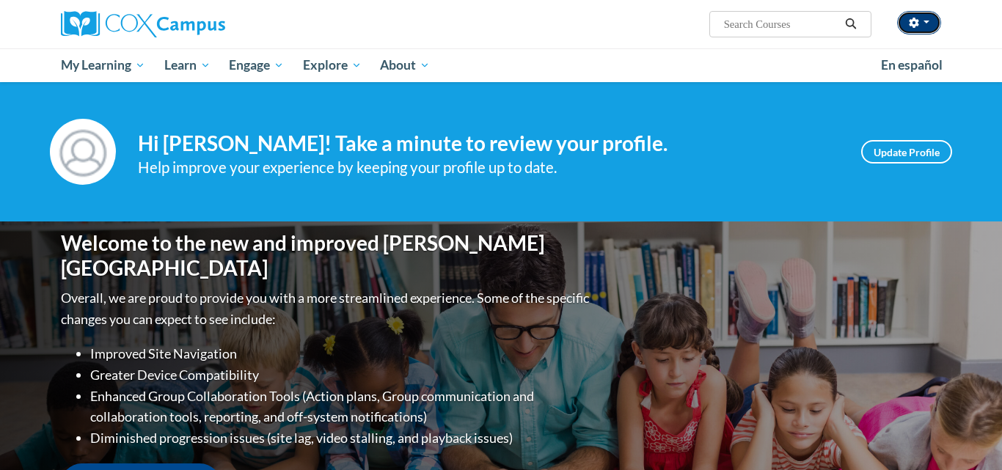
click at [931, 23] on button "button" at bounding box center [920, 22] width 44 height 23
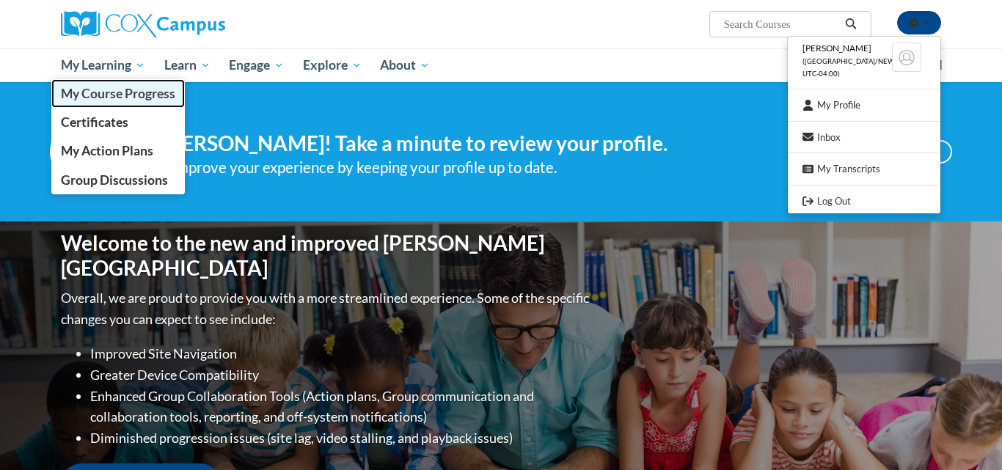
click at [141, 96] on span "My Course Progress" at bounding box center [118, 93] width 114 height 15
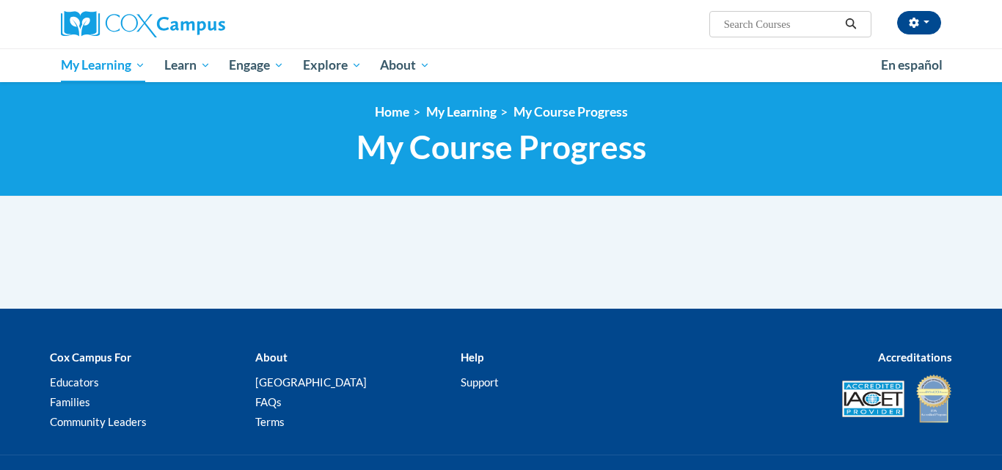
click at [141, 96] on div "<en>Home</en><fr>Accueil</fr><de>Zuhause</de><it>Casa</it><es>Casa</es><pt>Casa…" at bounding box center [501, 139] width 1002 height 114
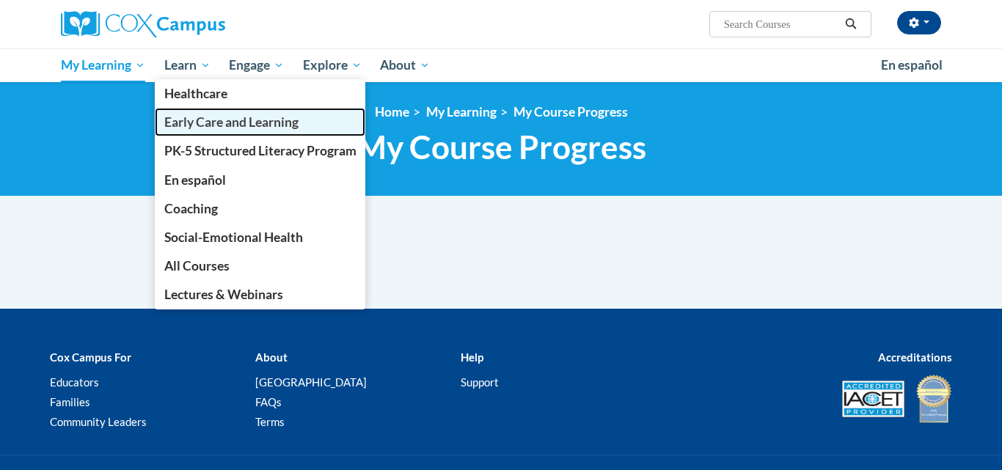
click at [195, 134] on link "Early Care and Learning" at bounding box center [260, 122] width 211 height 29
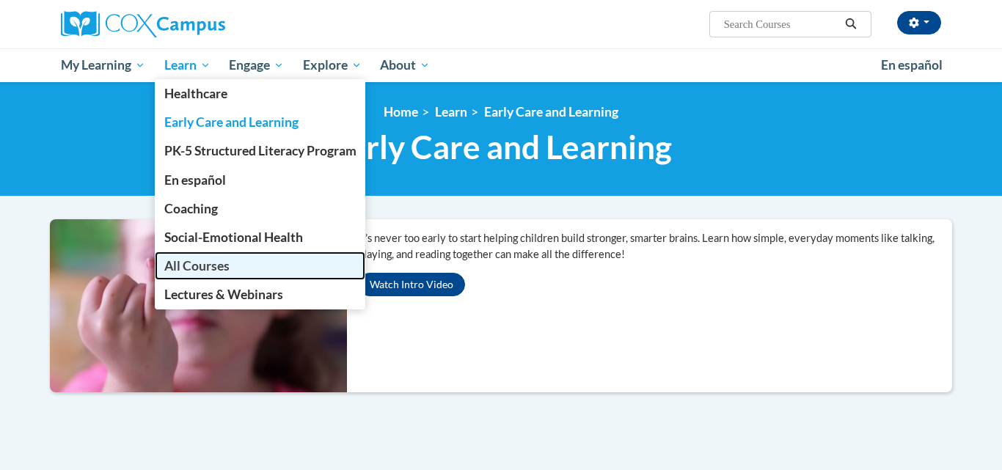
click at [200, 272] on span "All Courses" at bounding box center [196, 265] width 65 height 15
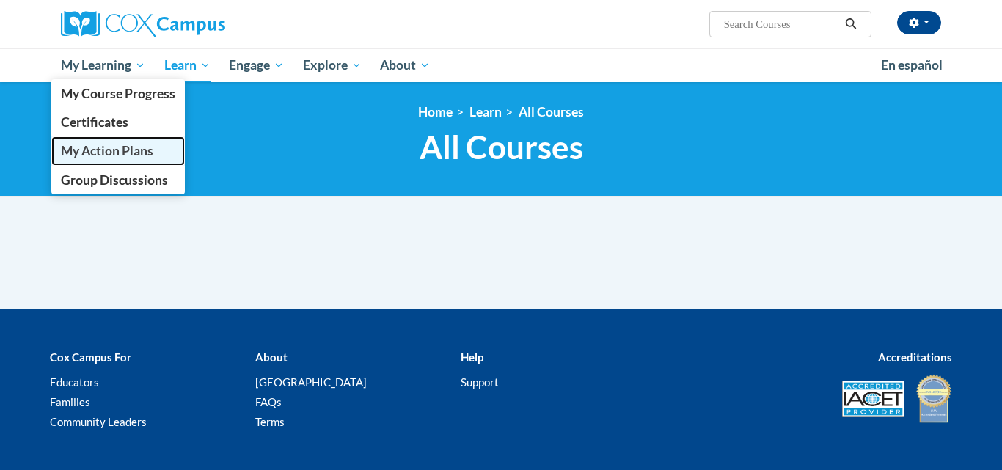
click at [130, 151] on span "My Action Plans" at bounding box center [107, 150] width 92 height 15
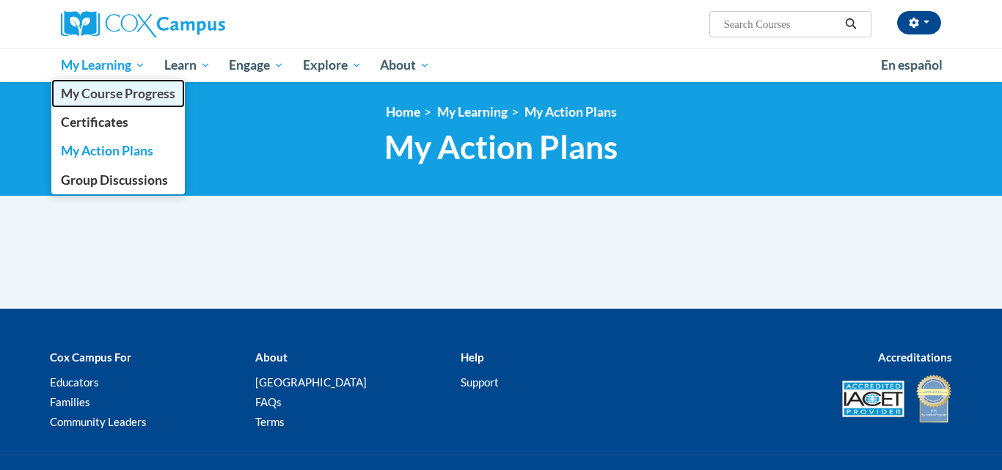
click at [134, 92] on span "My Course Progress" at bounding box center [118, 93] width 114 height 15
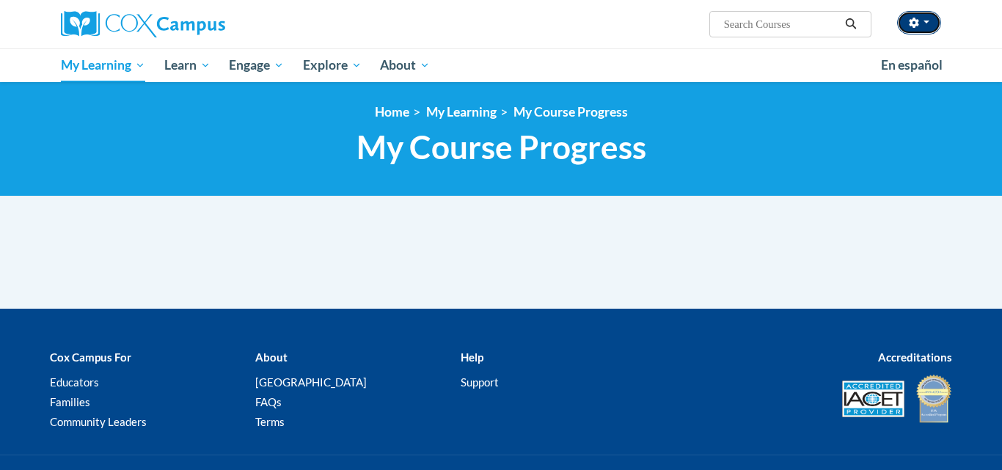
click at [918, 15] on button "button" at bounding box center [920, 22] width 44 height 23
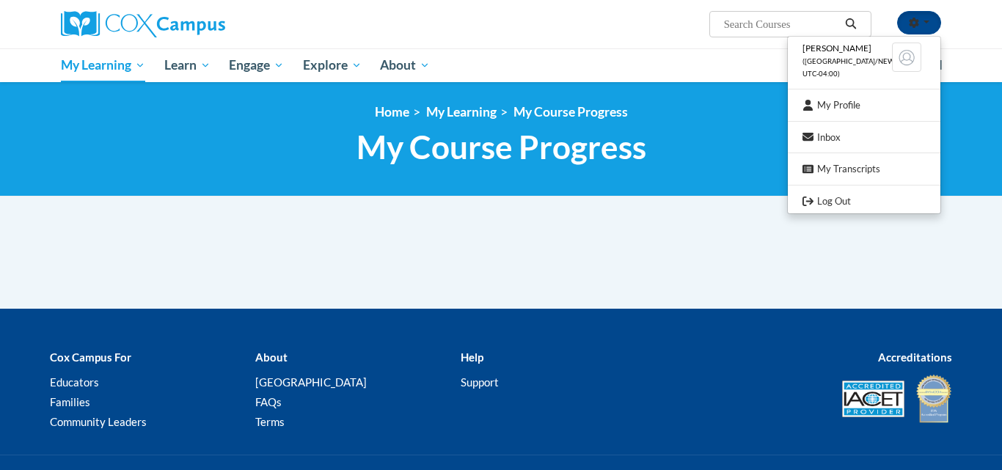
click at [898, 11] on button "button" at bounding box center [920, 22] width 44 height 23
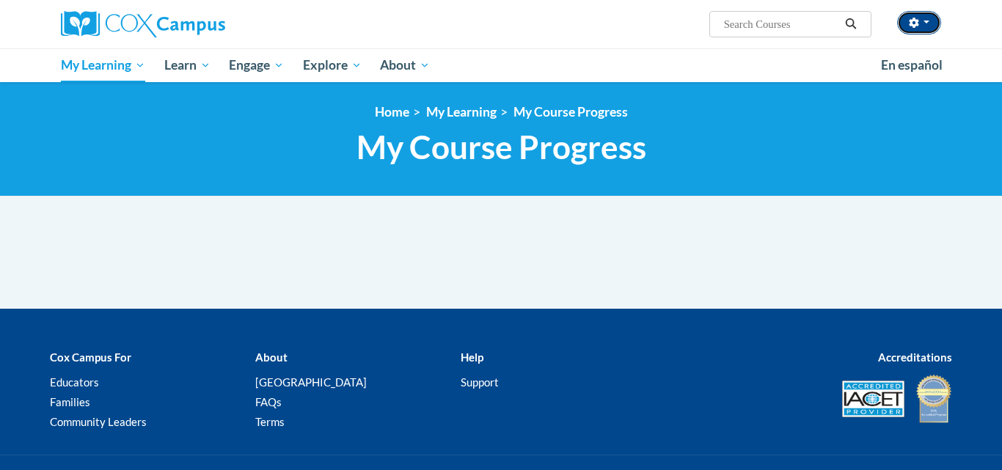
click at [898, 11] on button "button" at bounding box center [920, 22] width 44 height 23
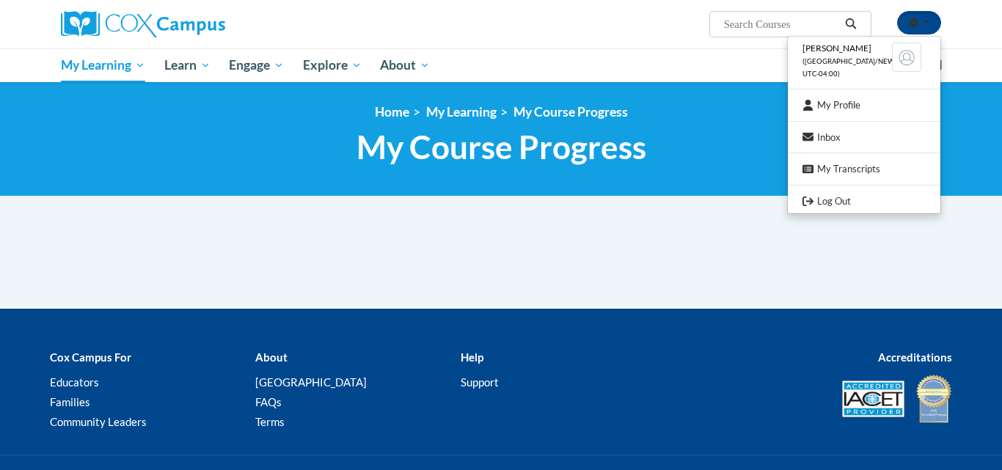
click at [898, 11] on button "button" at bounding box center [920, 22] width 44 height 23
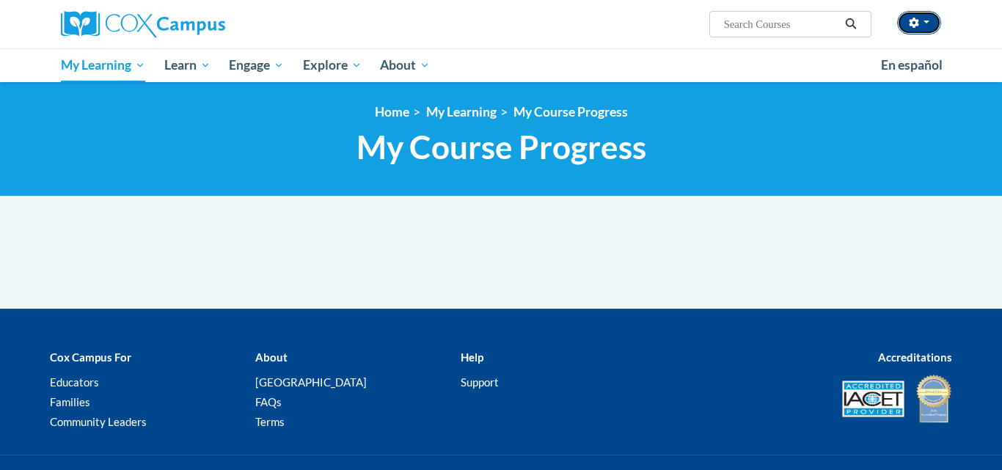
click at [898, 11] on button "button" at bounding box center [920, 22] width 44 height 23
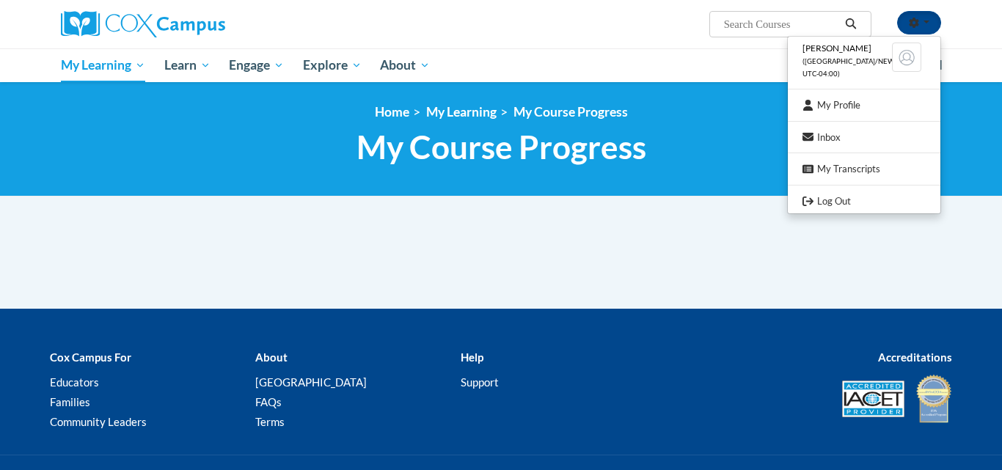
click at [898, 11] on button "button" at bounding box center [920, 22] width 44 height 23
